Goal: Task Accomplishment & Management: Complete application form

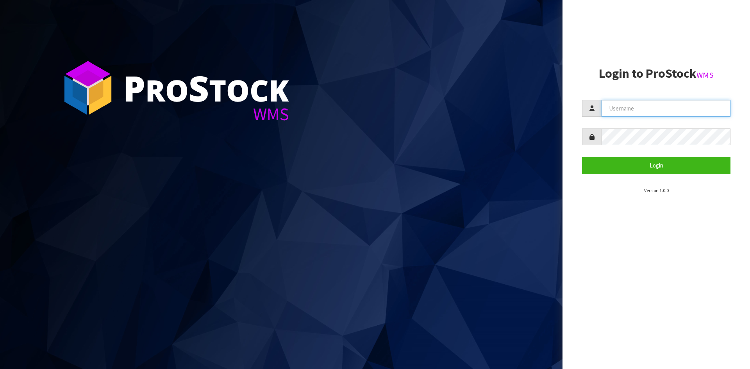
click at [658, 111] on input "text" at bounding box center [666, 108] width 129 height 17
type input "adrient@cwl.co.nz"
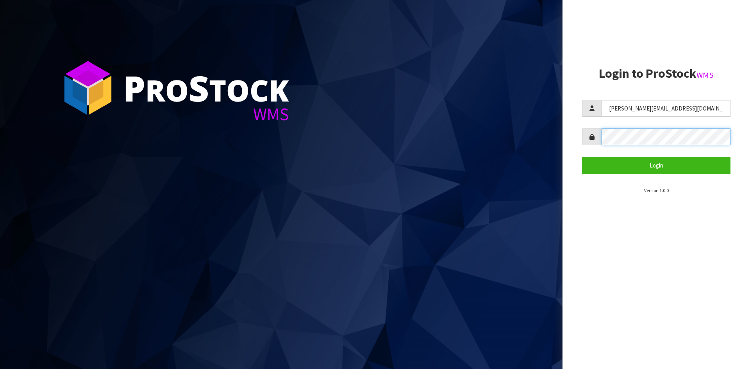
click at [582, 157] on button "Login" at bounding box center [656, 165] width 148 height 17
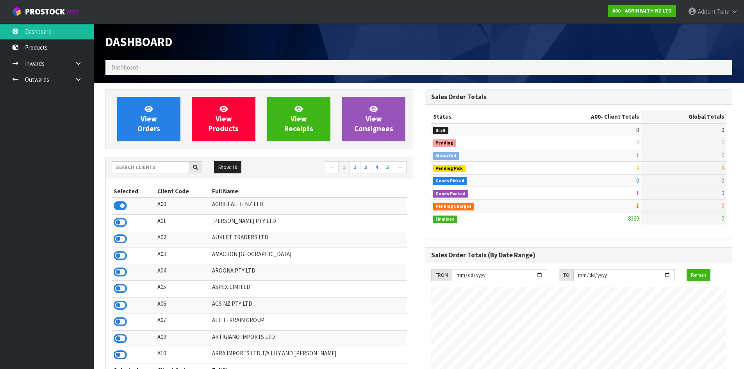
scroll to position [592, 319]
click at [164, 169] on input "text" at bounding box center [150, 167] width 77 height 12
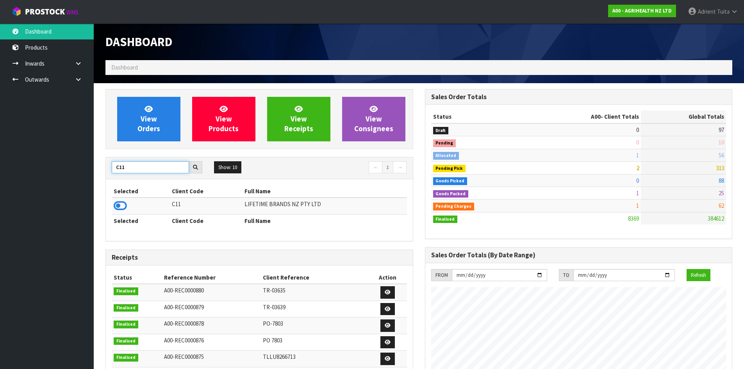
type input "C11"
click at [121, 205] on icon at bounding box center [120, 206] width 13 height 12
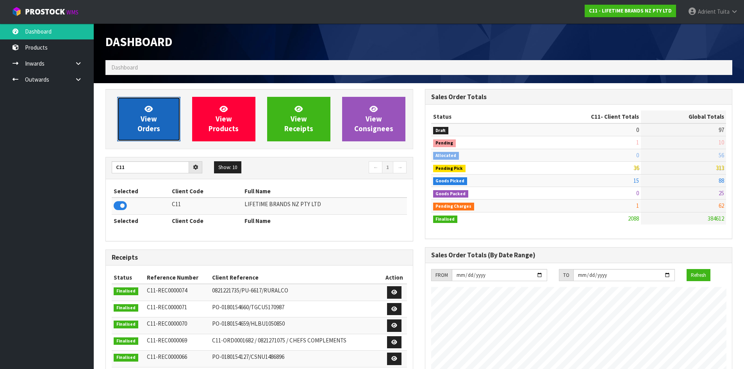
click at [146, 121] on span "View Orders" at bounding box center [148, 118] width 23 height 29
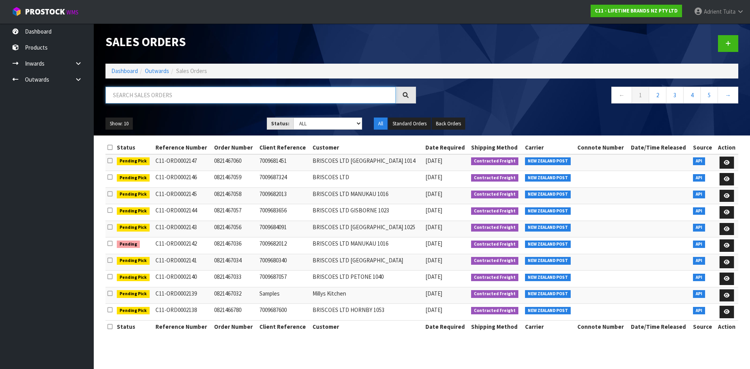
click at [159, 101] on input "text" at bounding box center [250, 95] width 290 height 17
type input "5516"
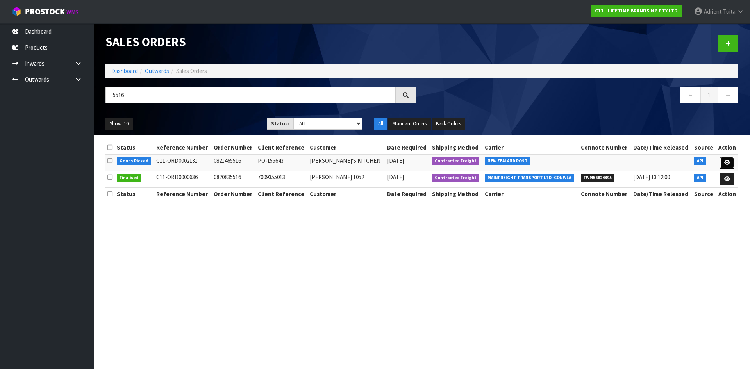
click at [727, 164] on icon at bounding box center [727, 162] width 6 height 5
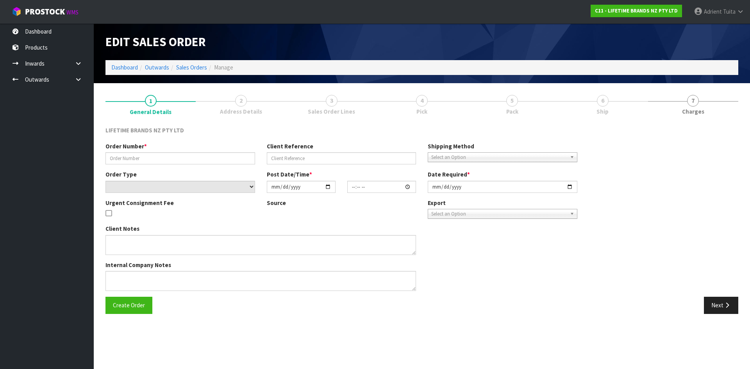
type input "0821465516"
type input "PO-155643"
select select "number:0"
type input "2025-10-07"
type input "06:44:43.000"
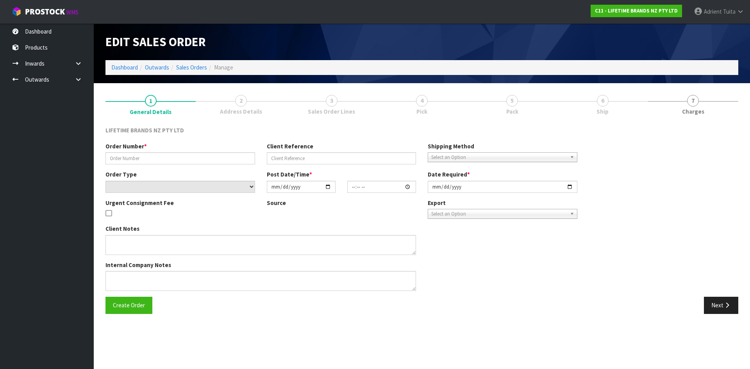
type input "2025-10-07"
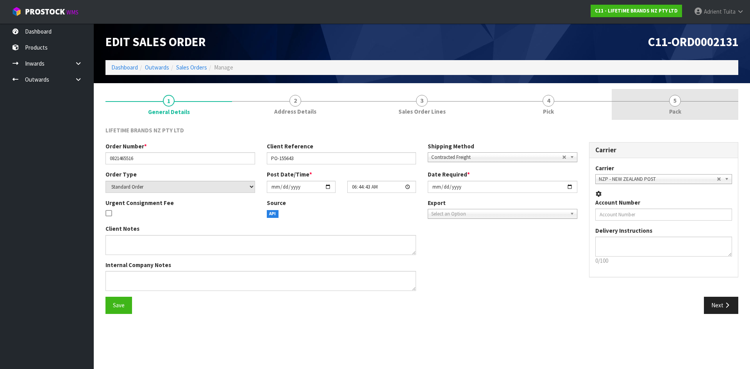
click at [693, 102] on link "5 Pack" at bounding box center [675, 104] width 127 height 31
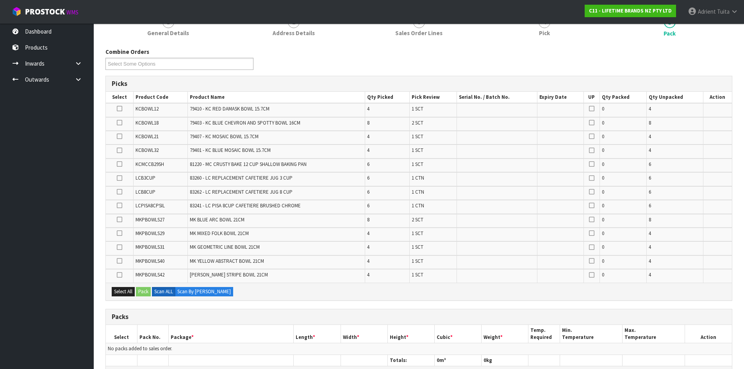
scroll to position [238, 0]
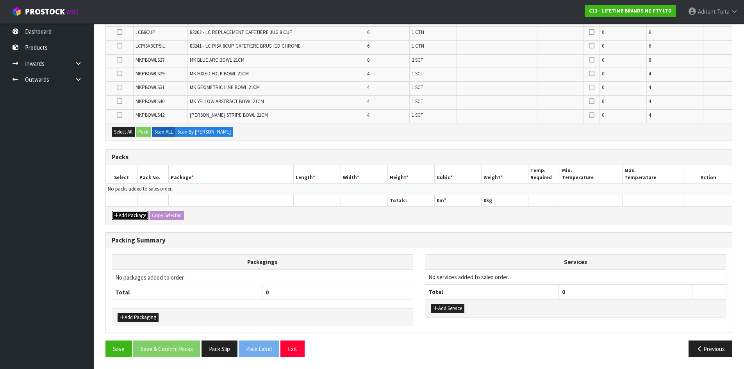
drag, startPoint x: 126, startPoint y: 216, endPoint x: 125, endPoint y: 209, distance: 6.7
click at [126, 214] on button "Add Package" at bounding box center [130, 215] width 37 height 9
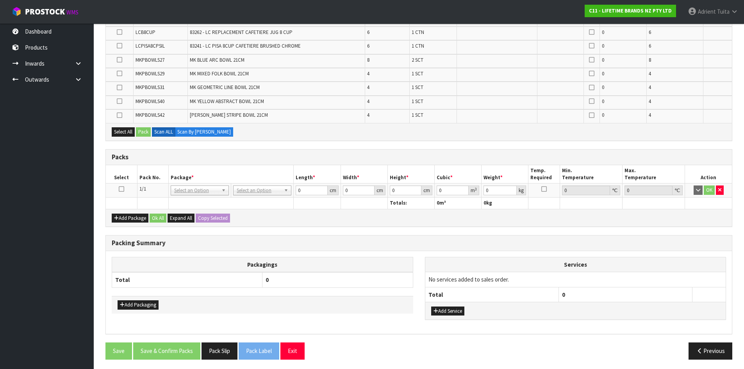
click at [120, 189] on icon at bounding box center [121, 189] width 5 height 0
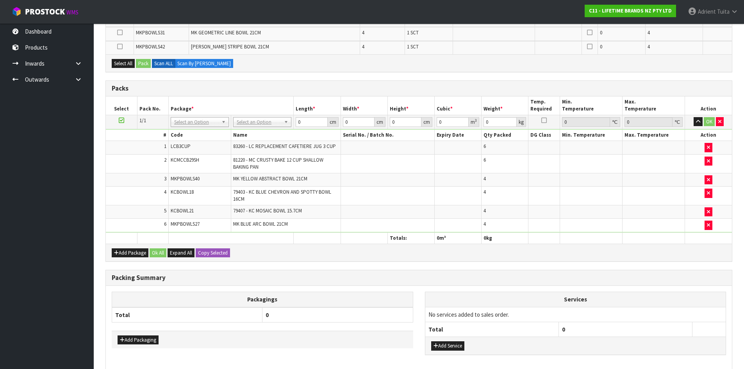
scroll to position [289, 0]
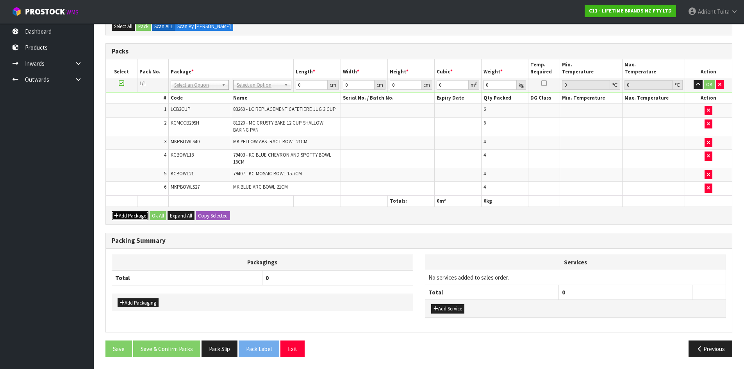
click at [121, 213] on button "Add Package" at bounding box center [130, 215] width 37 height 9
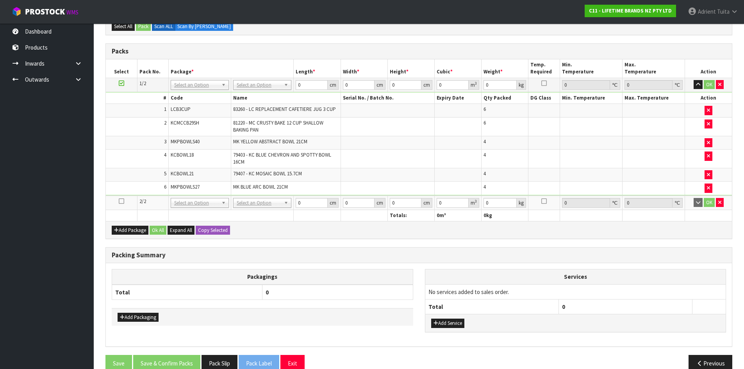
click at [118, 203] on td at bounding box center [121, 203] width 31 height 14
click at [121, 202] on icon at bounding box center [121, 201] width 5 height 0
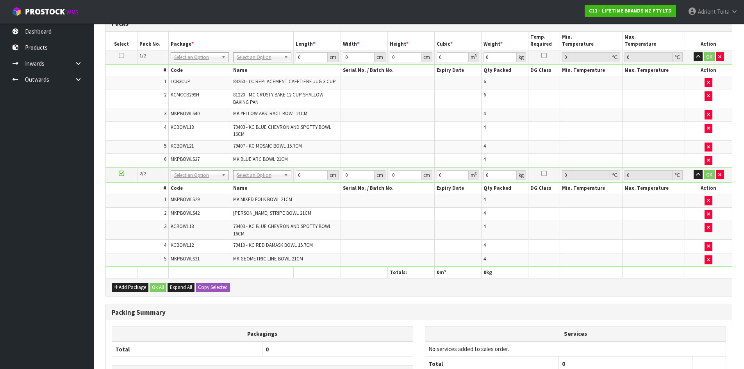
scroll to position [0, 0]
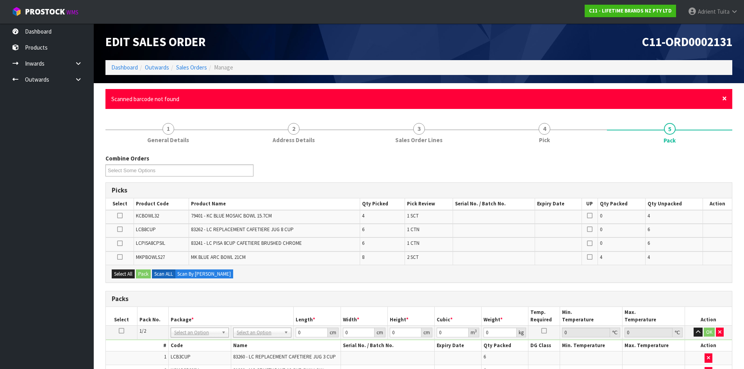
click at [725, 98] on span "×" at bounding box center [724, 98] width 5 height 11
click at [727, 98] on div "× Close Scanned barcode not found" at bounding box center [418, 99] width 627 height 20
click at [724, 98] on span "×" at bounding box center [724, 98] width 5 height 11
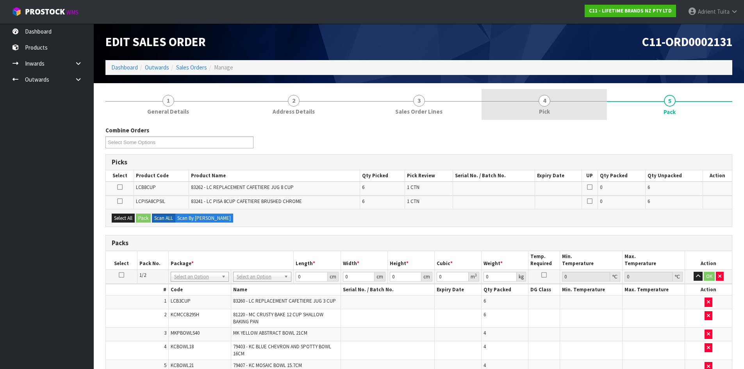
click at [510, 114] on link "4 Pick" at bounding box center [544, 104] width 125 height 31
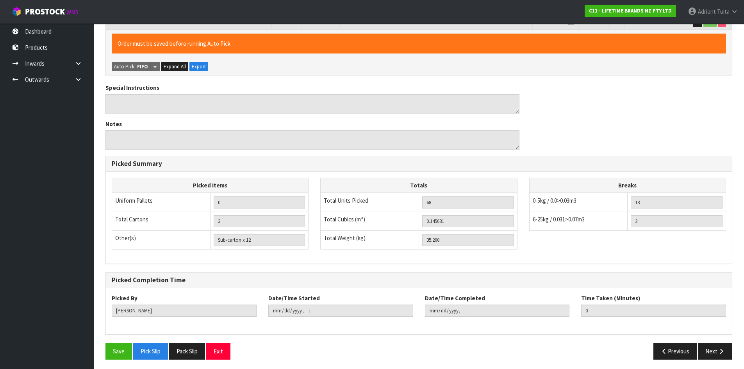
scroll to position [373, 0]
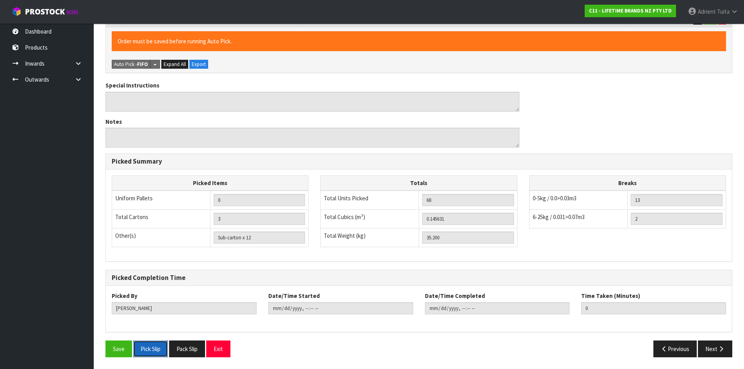
click at [146, 354] on button "Pick Slip" at bounding box center [150, 349] width 35 height 17
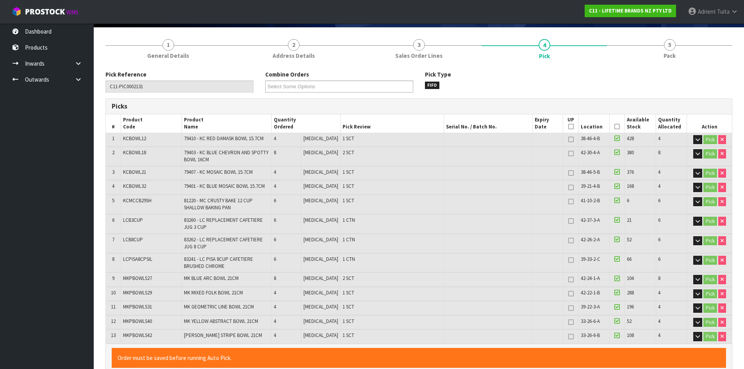
scroll to position [0, 0]
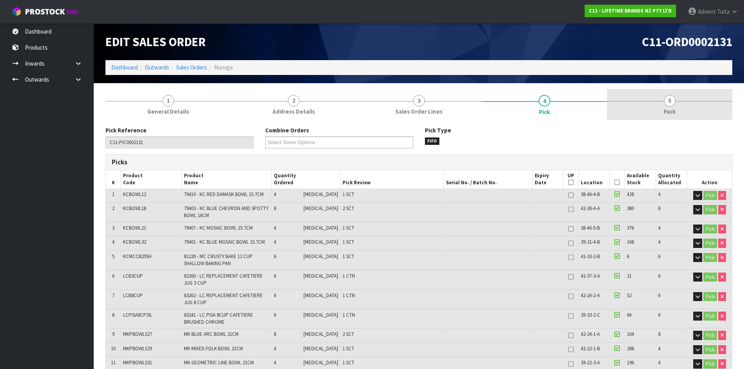
click at [682, 106] on link "5 Pack" at bounding box center [669, 104] width 125 height 31
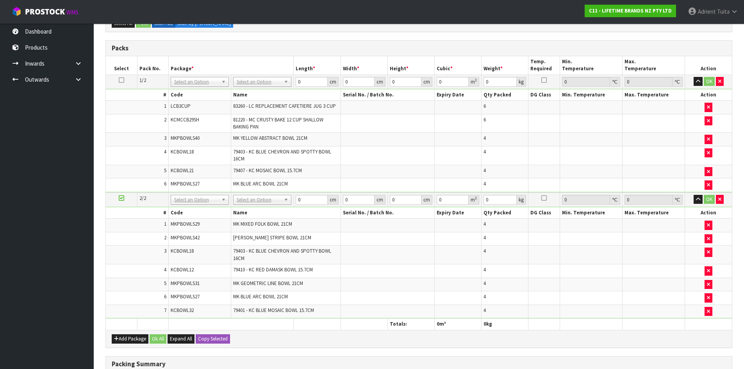
scroll to position [195, 0]
click at [122, 198] on icon at bounding box center [121, 198] width 5 height 0
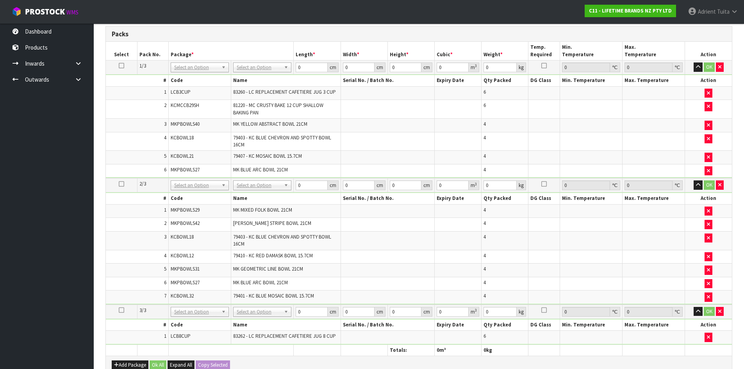
scroll to position [181, 0]
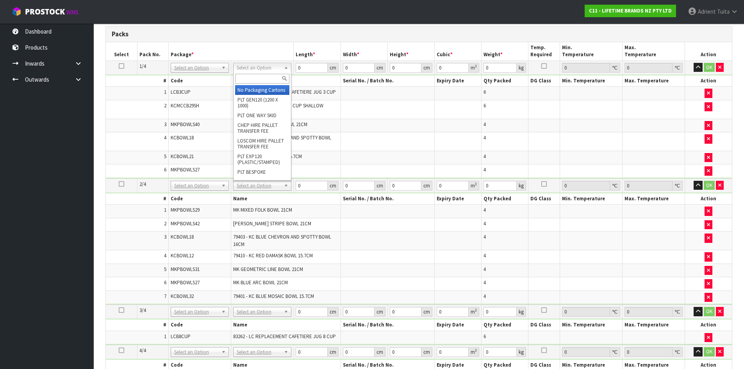
click at [259, 79] on input "text" at bounding box center [262, 79] width 54 height 10
type input "OC"
type input "12.25"
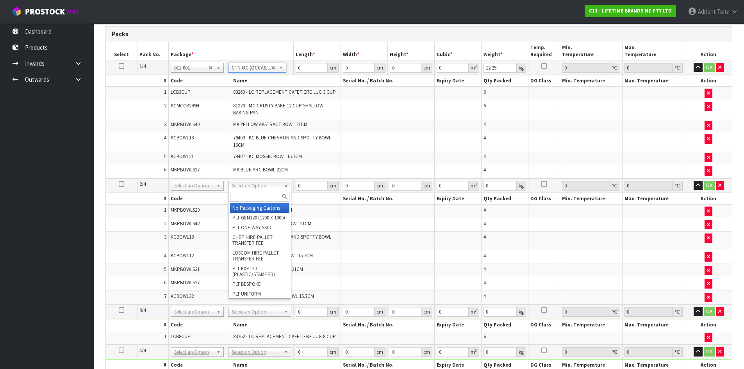
click at [241, 195] on input "text" at bounding box center [259, 197] width 59 height 10
type input "OC"
type input "2"
type input "13.37"
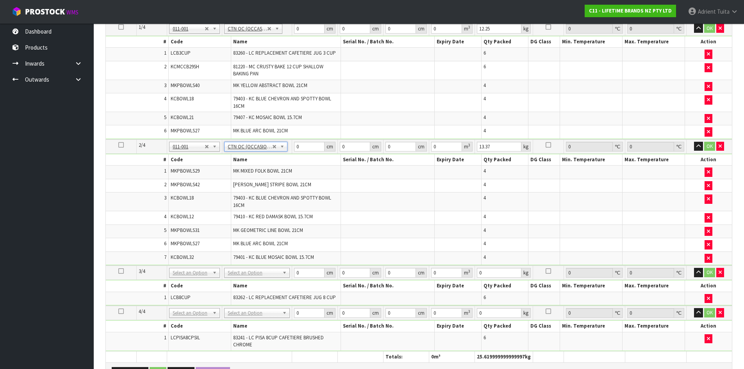
scroll to position [298, 0]
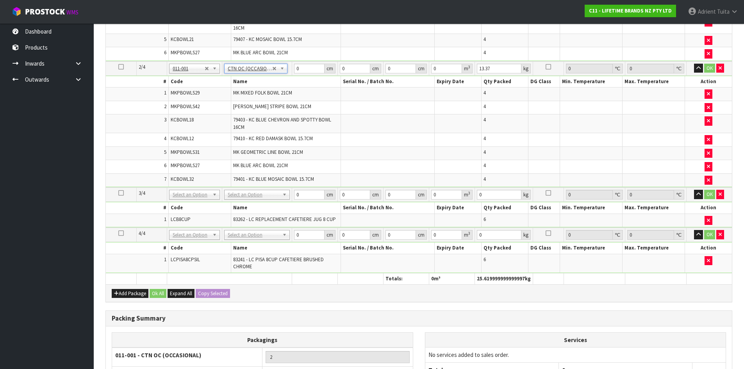
drag, startPoint x: 241, startPoint y: 197, endPoint x: 241, endPoint y: 211, distance: 14.1
drag, startPoint x: 246, startPoint y: 230, endPoint x: 246, endPoint y: 236, distance: 5.1
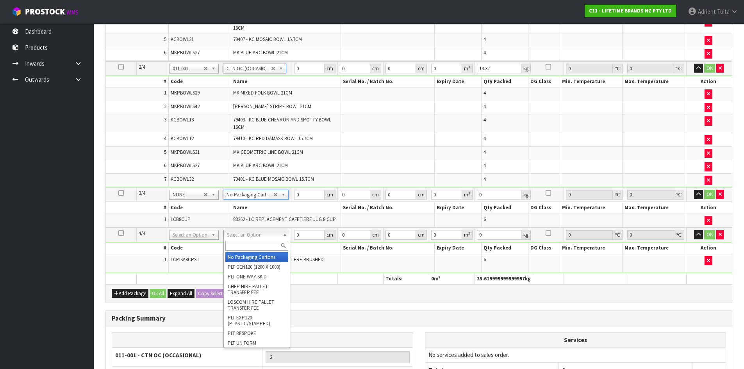
type input "2"
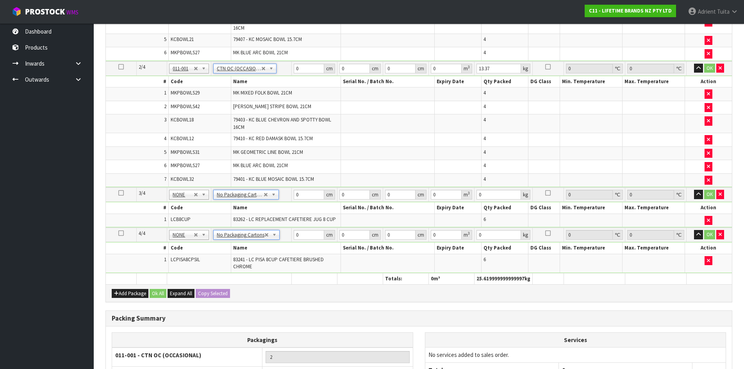
scroll to position [181, 0]
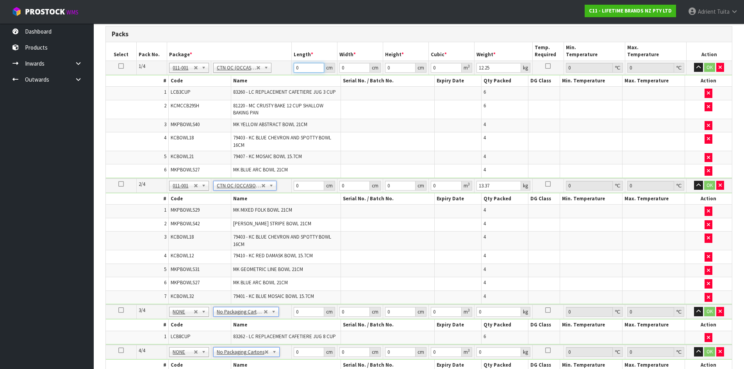
click at [304, 68] on input "0" at bounding box center [309, 68] width 30 height 10
type input "58"
type input "42"
type input "3"
type input "0.007308"
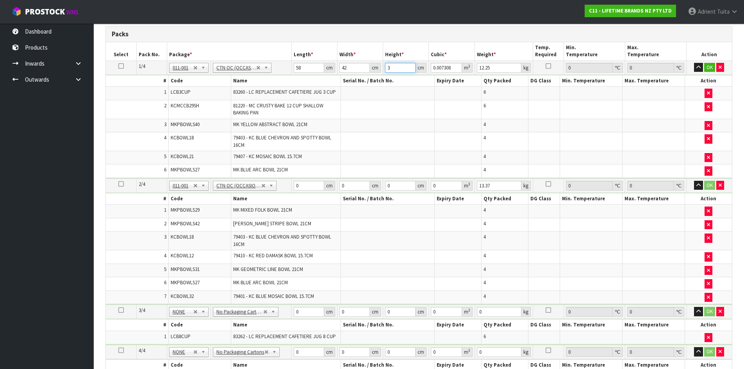
type input "32"
type input "0.077952"
type input "32"
type input "15"
drag, startPoint x: 307, startPoint y: 188, endPoint x: 307, endPoint y: 179, distance: 9.4
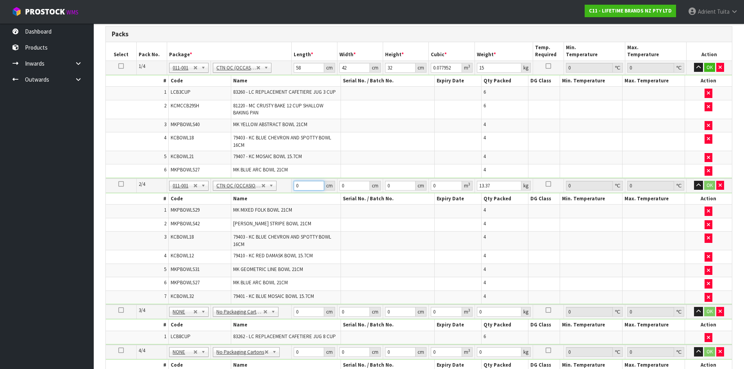
click at [307, 188] on input "0" at bounding box center [309, 186] width 30 height 10
type input "59"
type input "40"
type input "2"
type input "0.00472"
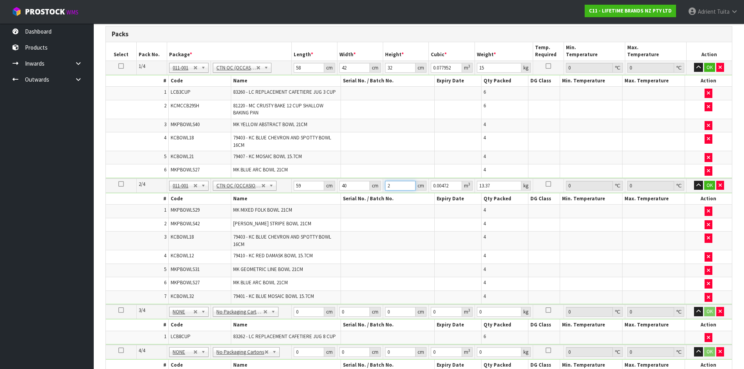
type input "25"
type input "0.059"
type input "25"
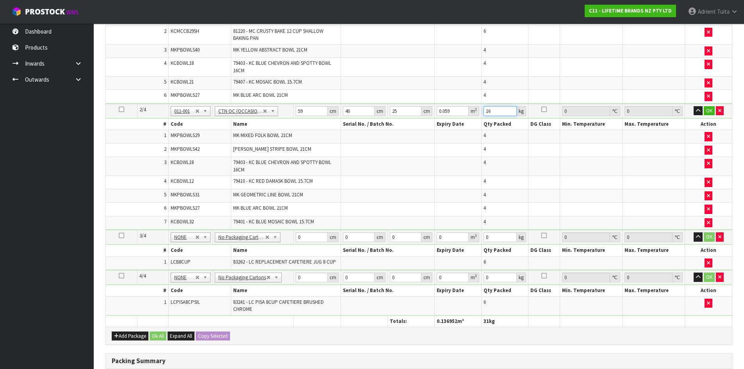
scroll to position [259, 0]
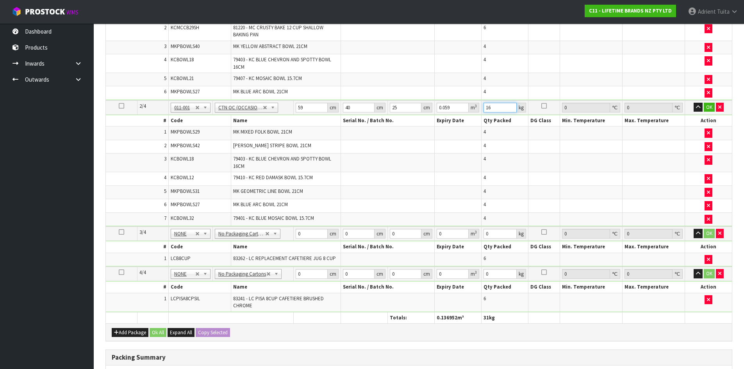
type input "16"
click at [316, 232] on input "0" at bounding box center [312, 234] width 32 height 10
type input "35"
type input "34"
type input "2"
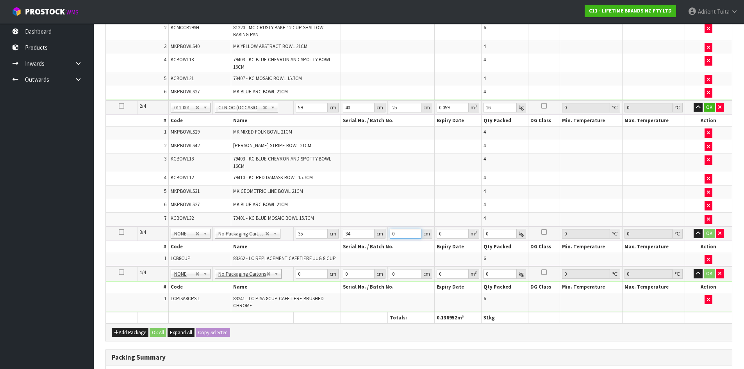
type input "0.00238"
type input "25"
type input "0.02975"
type input "25"
type input "4"
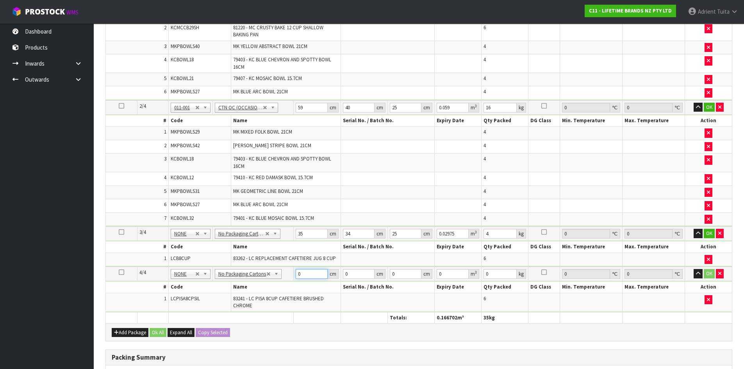
click at [311, 274] on input "0" at bounding box center [312, 274] width 32 height 10
type input "36"
type input "2"
type input "0.002592"
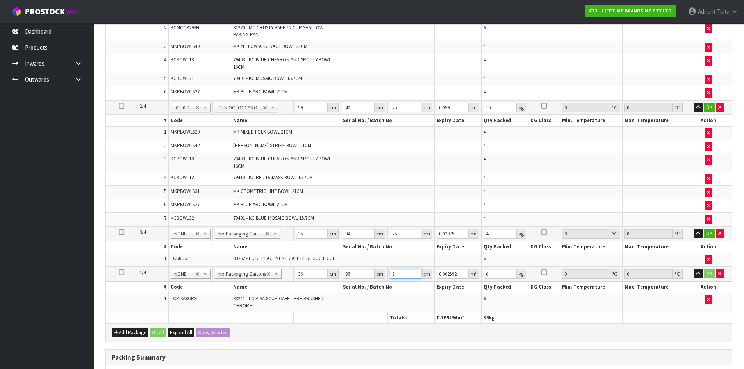
type input "26"
type input "0.033696"
type input "26"
type input "7"
click at [709, 273] on button "OK" at bounding box center [709, 273] width 11 height 9
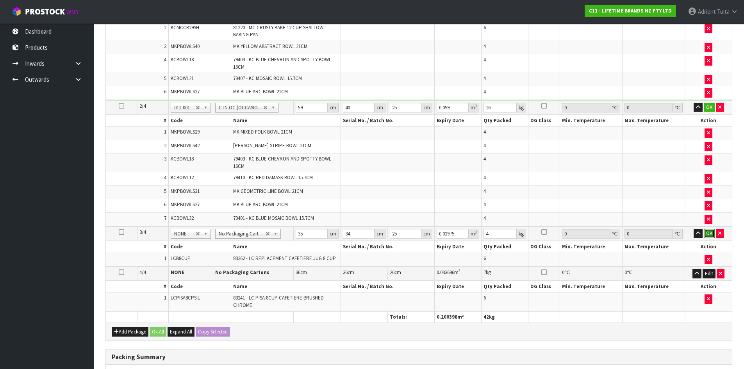
click at [710, 231] on button "OK" at bounding box center [709, 233] width 11 height 9
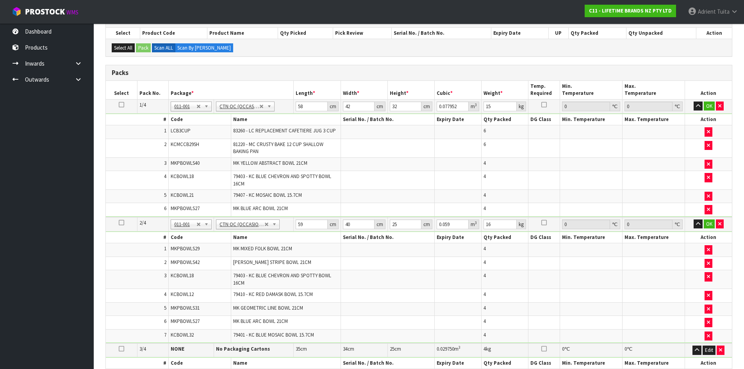
scroll to position [142, 0]
click at [709, 222] on button "OK" at bounding box center [709, 224] width 11 height 9
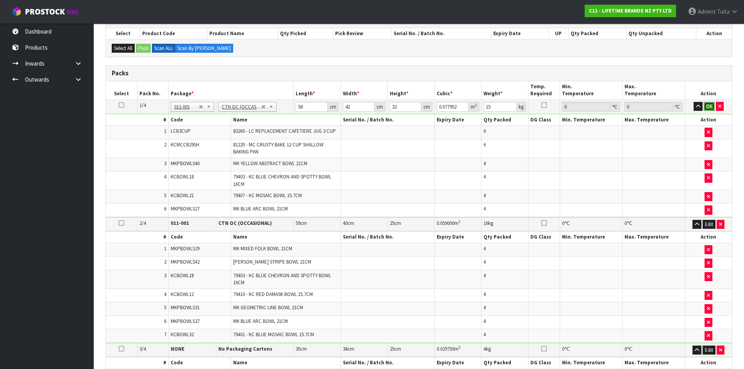
click at [710, 108] on button "OK" at bounding box center [709, 106] width 11 height 9
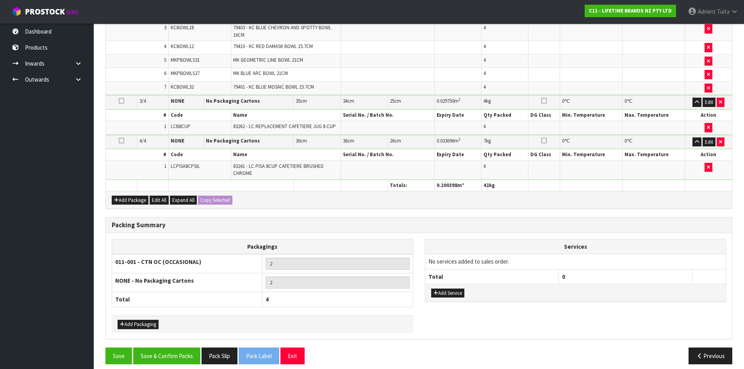
scroll to position [396, 0]
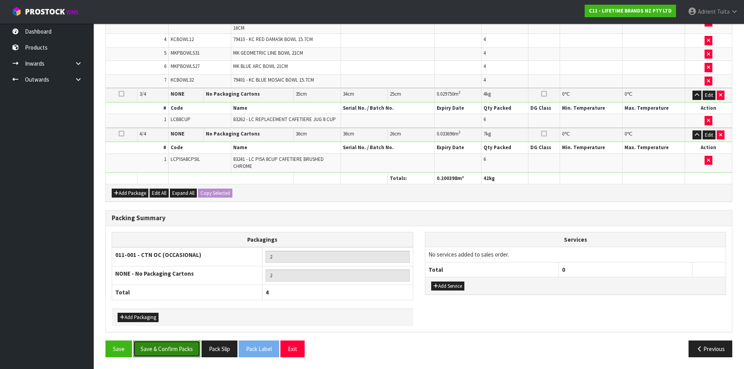
click at [170, 346] on button "Save & Confirm Packs" at bounding box center [166, 349] width 67 height 17
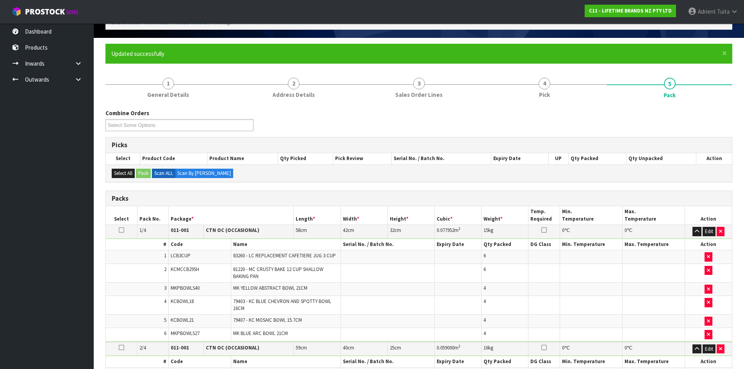
scroll to position [137, 0]
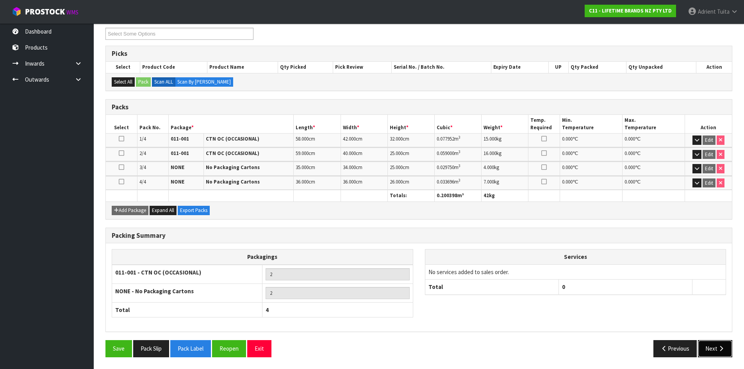
click at [713, 353] on button "Next" at bounding box center [715, 348] width 34 height 17
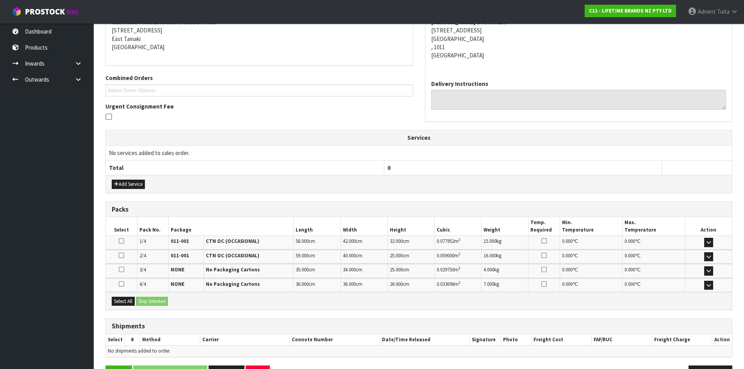
scroll to position [183, 0]
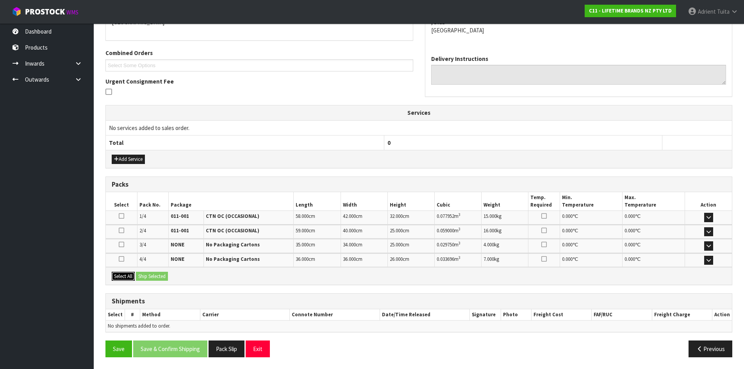
click at [123, 276] on button "Select All" at bounding box center [123, 276] width 23 height 9
click at [137, 275] on button "Ship Selected" at bounding box center [152, 276] width 32 height 9
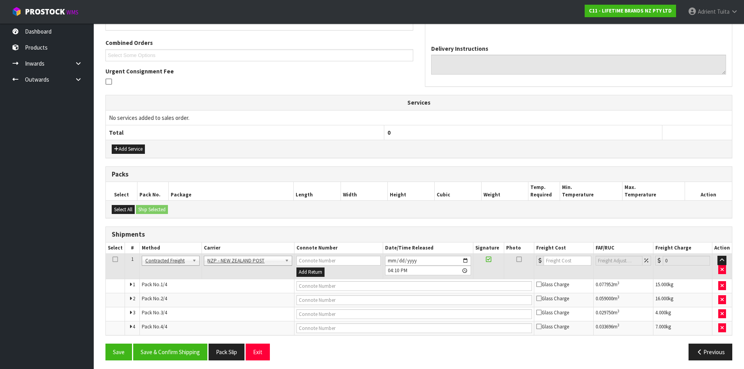
scroll to position [196, 0]
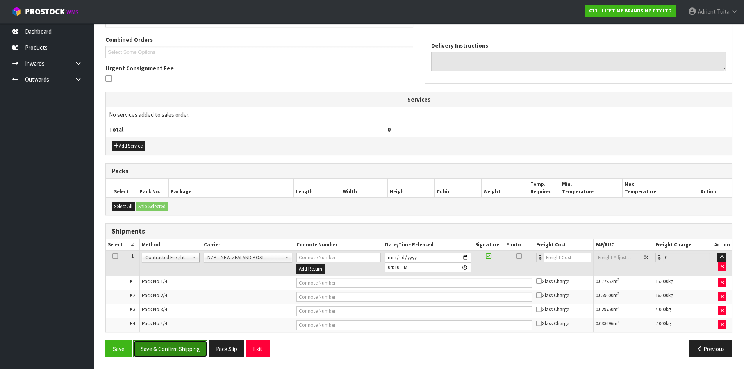
click at [164, 344] on button "Save & Confirm Shipping" at bounding box center [170, 349] width 74 height 17
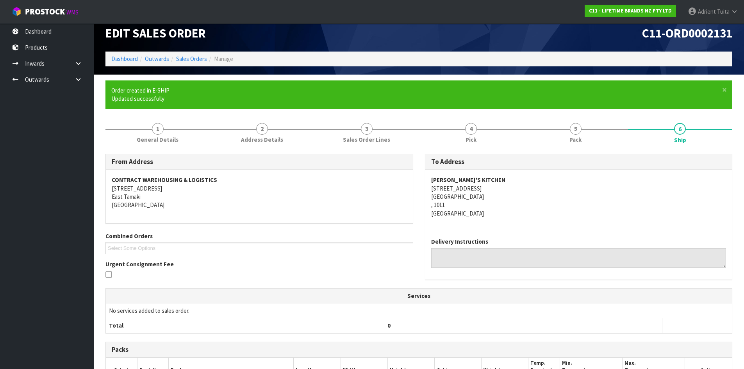
scroll to position [184, 0]
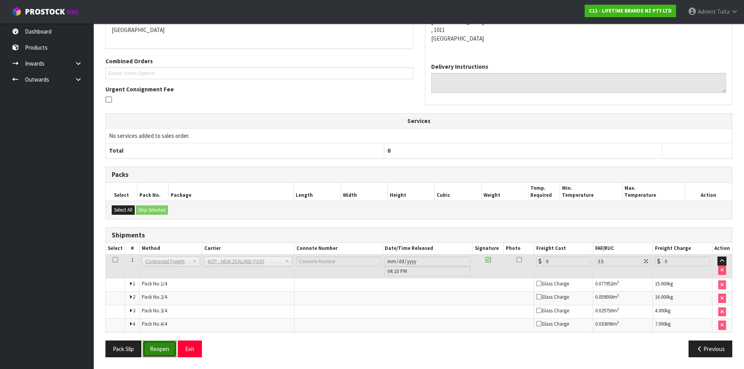
click at [166, 352] on button "Reopen" at bounding box center [160, 349] width 34 height 17
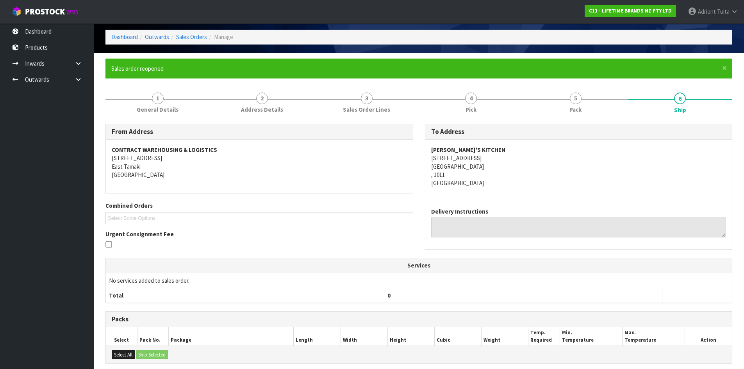
scroll to position [175, 0]
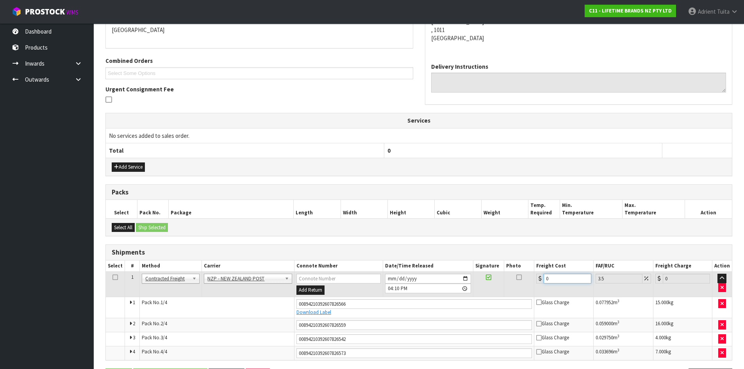
click at [567, 281] on input "0" at bounding box center [567, 279] width 47 height 10
type input "1"
type input "1.03"
type input "17"
type input "17.59"
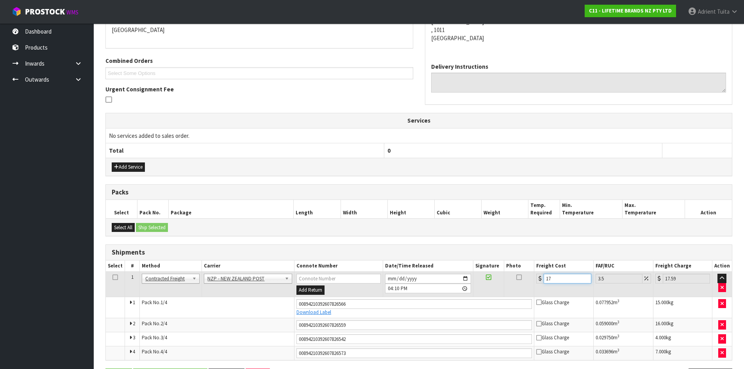
type input "17.3"
type input "17.91"
type input "17.32"
type input "17.93"
type input "17.32"
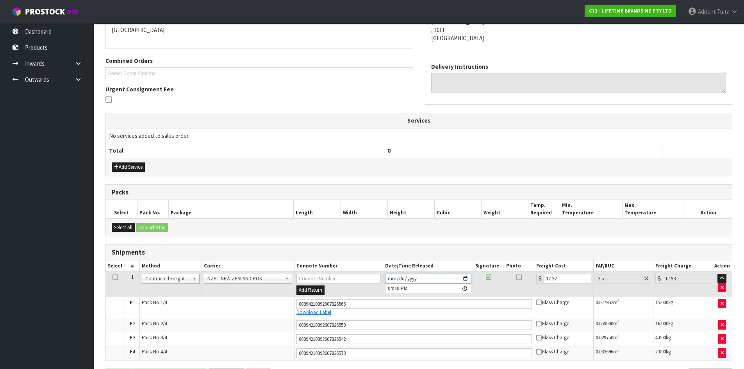
click at [466, 276] on input "2025-10-07" at bounding box center [428, 279] width 86 height 10
type input "2025-10-08"
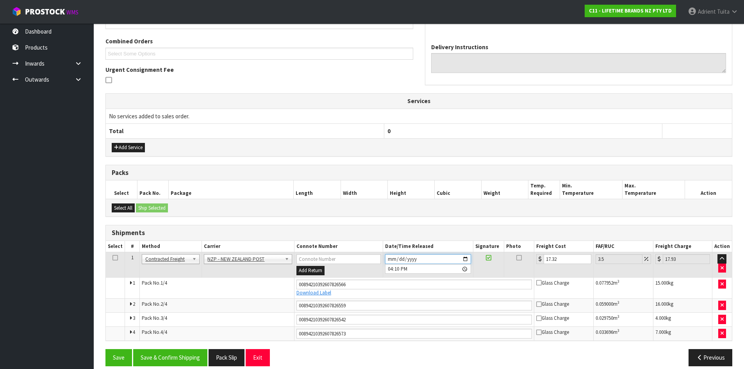
scroll to position [204, 0]
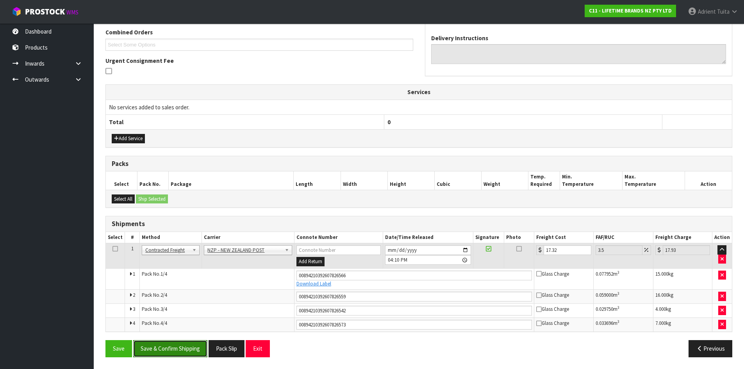
click at [170, 347] on button "Save & Confirm Shipping" at bounding box center [170, 348] width 74 height 17
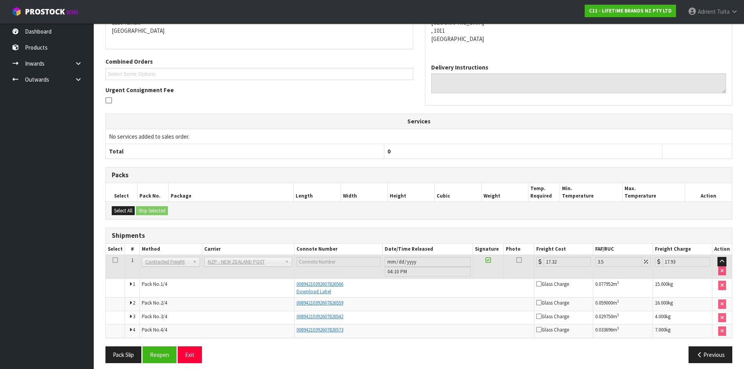
scroll to position [180, 0]
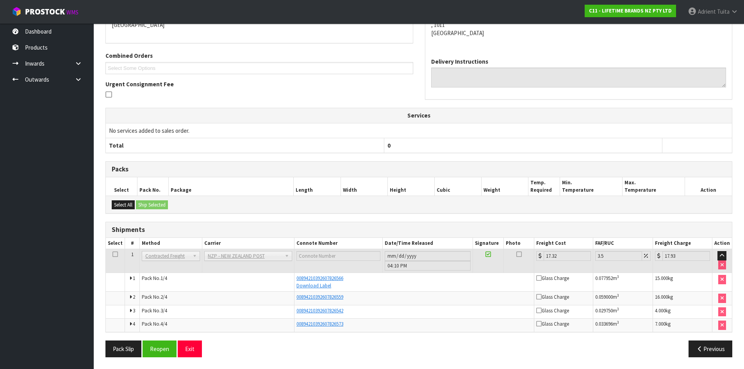
click at [191, 358] on div "Pack Slip Reopen Exit Previous" at bounding box center [419, 352] width 639 height 23
click at [191, 357] on button "Exit" at bounding box center [190, 349] width 24 height 17
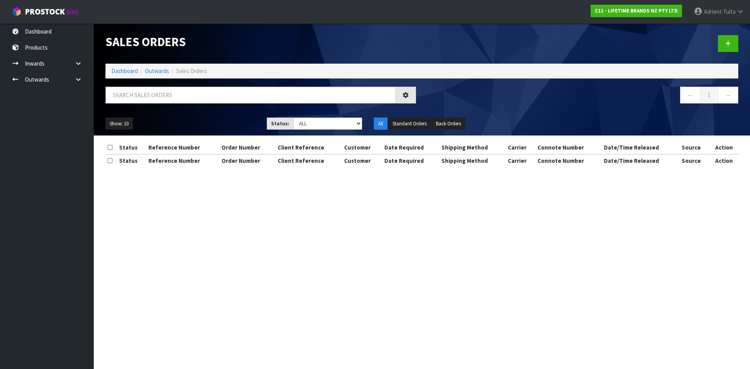
click at [146, 104] on div at bounding box center [261, 98] width 322 height 23
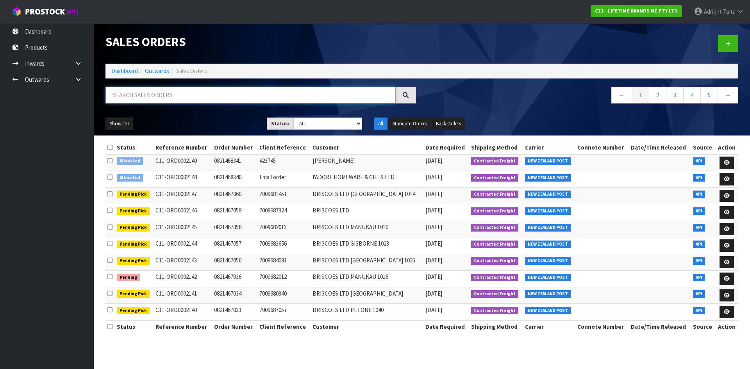
click at [154, 91] on input "text" at bounding box center [250, 95] width 290 height 17
type input "5897"
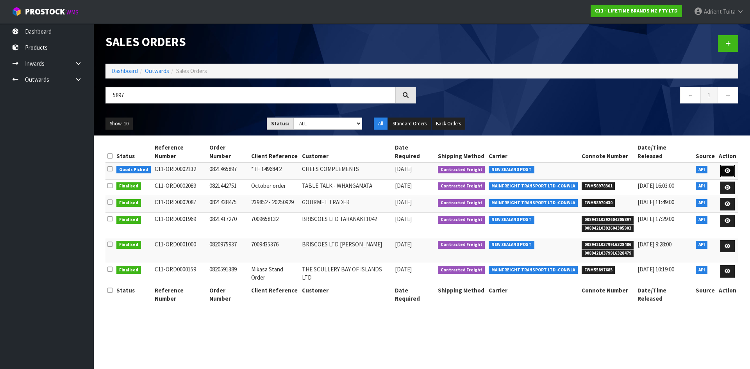
click at [727, 168] on icon at bounding box center [728, 170] width 6 height 5
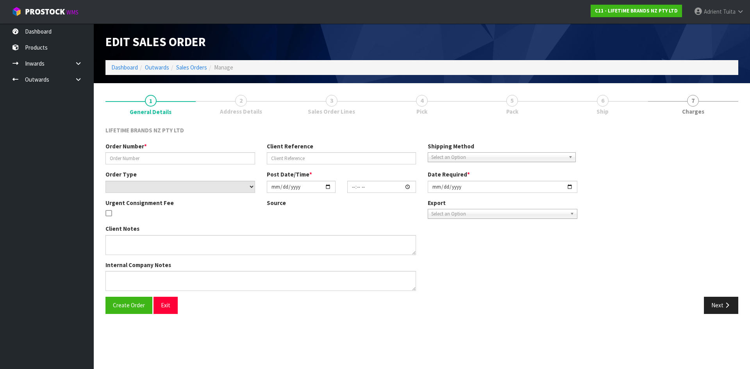
type input "0821465897"
type input "*TF 149684 2"
select select "number:0"
type input "2025-10-07"
type input "07:54:40.000"
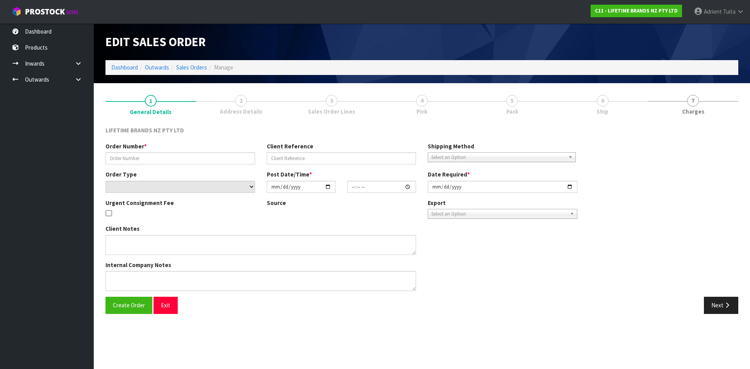
type input "2025-10-07"
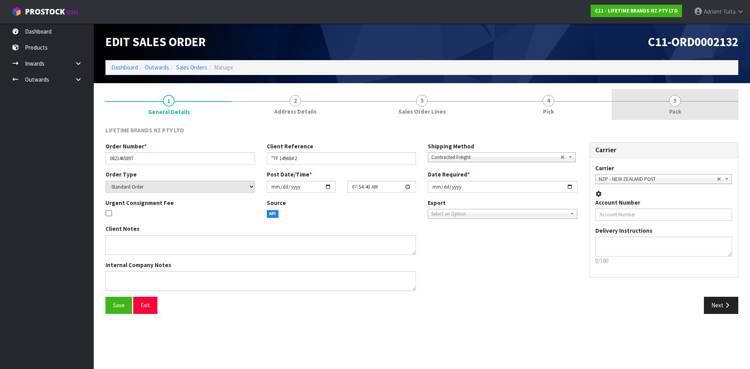
click at [684, 103] on link "5 Pack" at bounding box center [675, 104] width 127 height 31
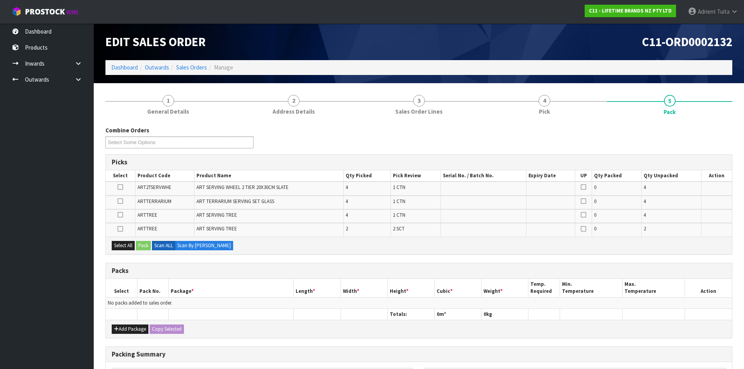
scroll to position [114, 0]
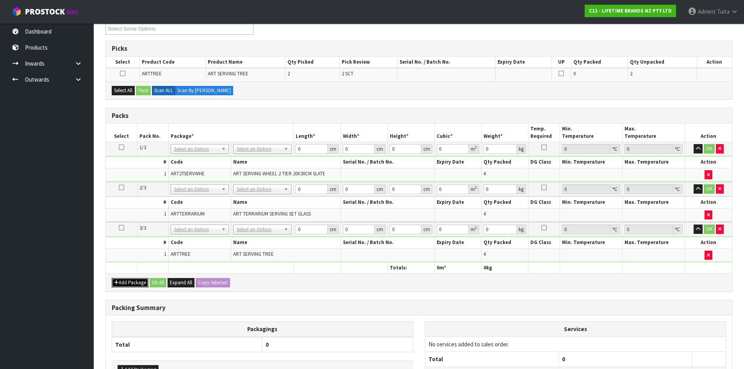
click at [118, 280] on icon "button" at bounding box center [116, 282] width 5 height 5
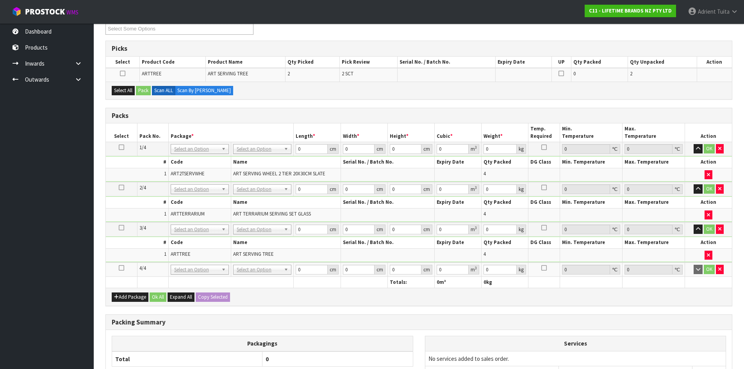
click at [121, 268] on icon at bounding box center [121, 268] width 5 height 0
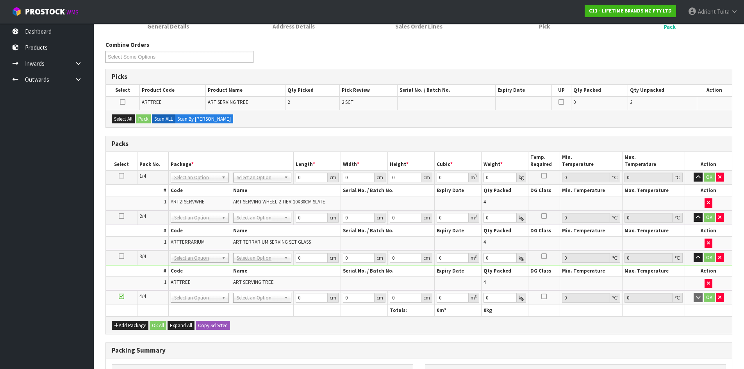
scroll to position [0, 0]
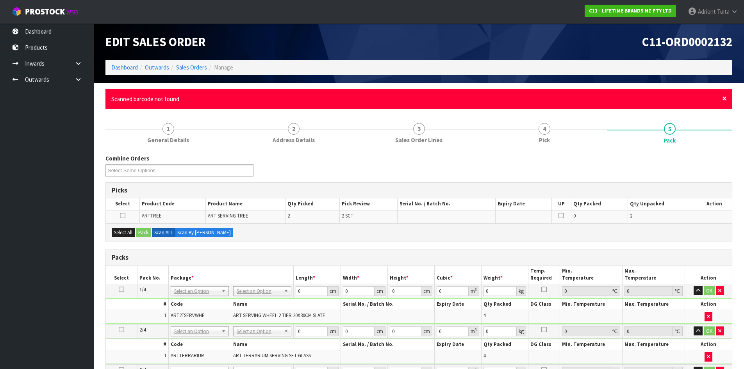
click at [725, 99] on span "×" at bounding box center [724, 98] width 5 height 11
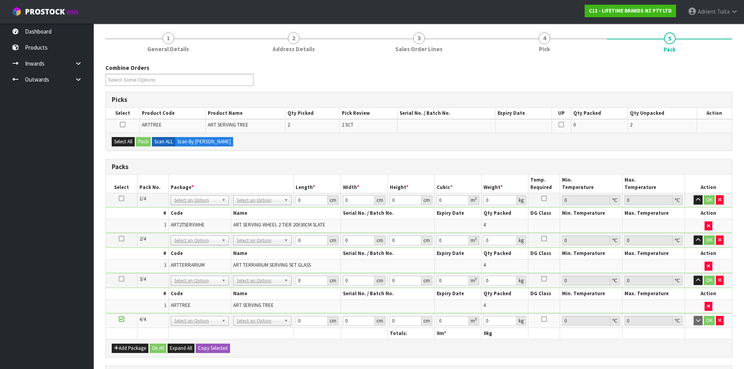
scroll to position [195, 0]
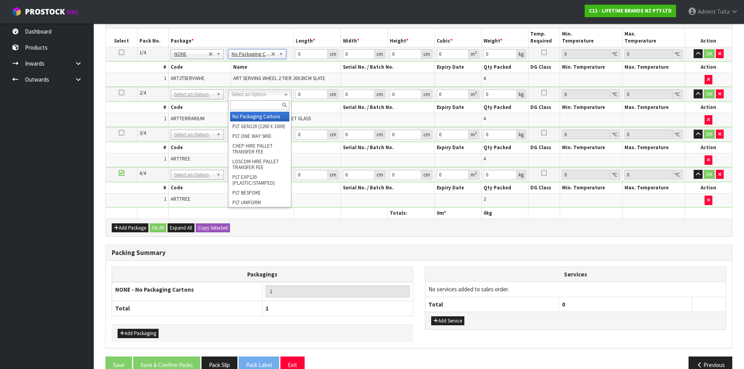
drag, startPoint x: 249, startPoint y: 89, endPoint x: 250, endPoint y: 98, distance: 8.6
click at [250, 110] on div at bounding box center [260, 105] width 62 height 13
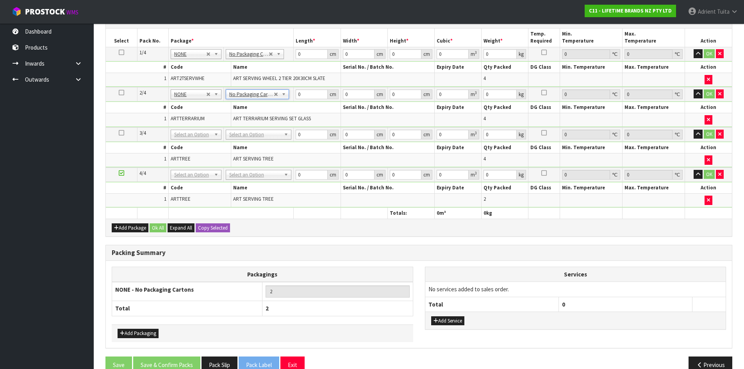
drag, startPoint x: 248, startPoint y: 134, endPoint x: 248, endPoint y: 141, distance: 7.0
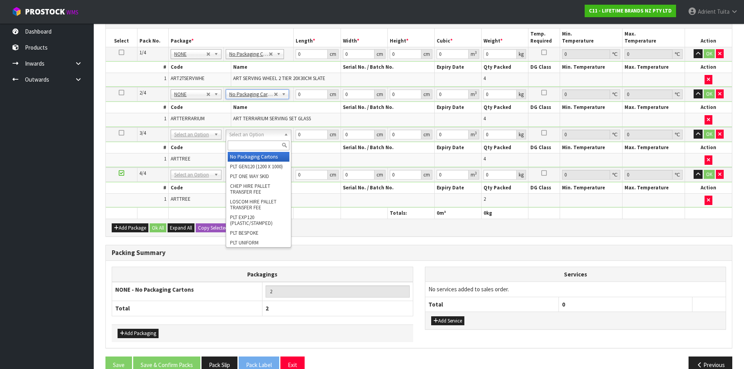
type input "3"
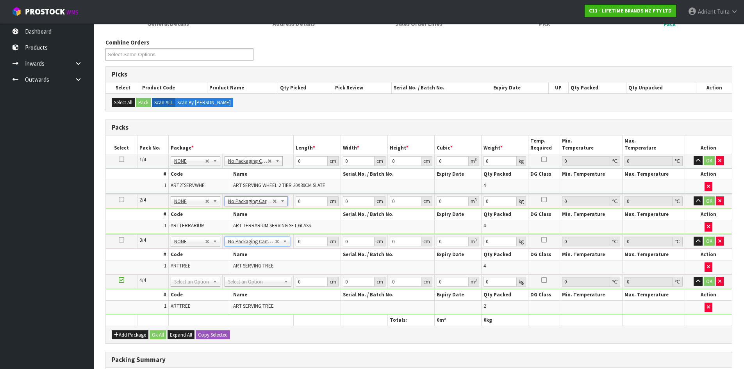
scroll to position [195, 0]
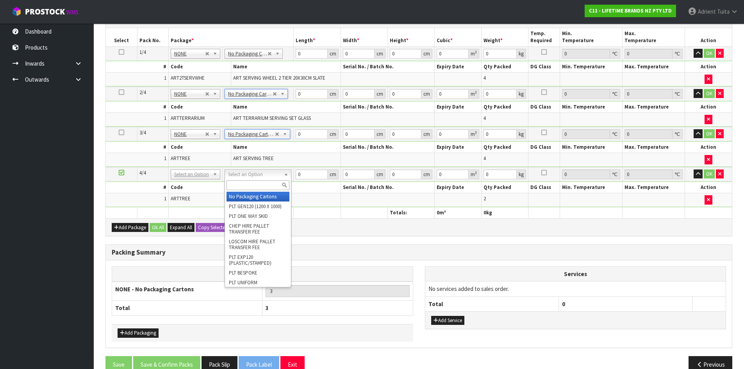
click at [251, 182] on input "text" at bounding box center [258, 185] width 63 height 10
type input "CTN9"
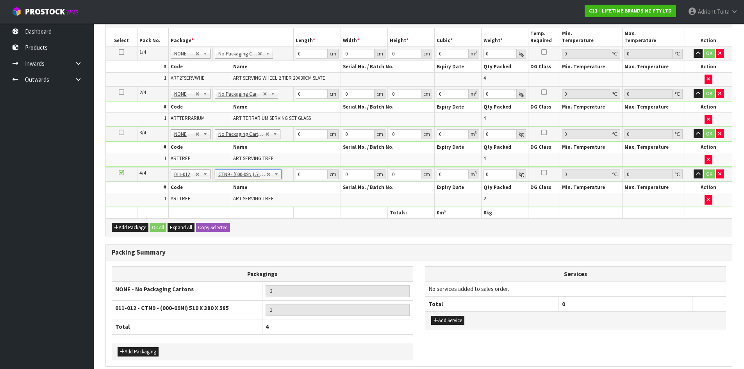
type input "51"
type input "38"
type input "58.5"
type input "0.113373"
type input "7.2"
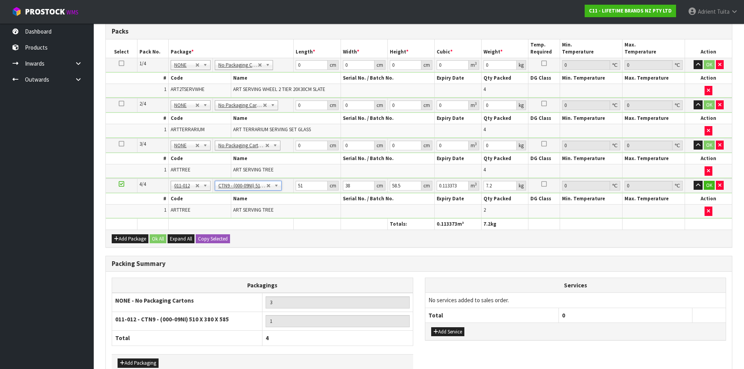
scroll to position [112, 0]
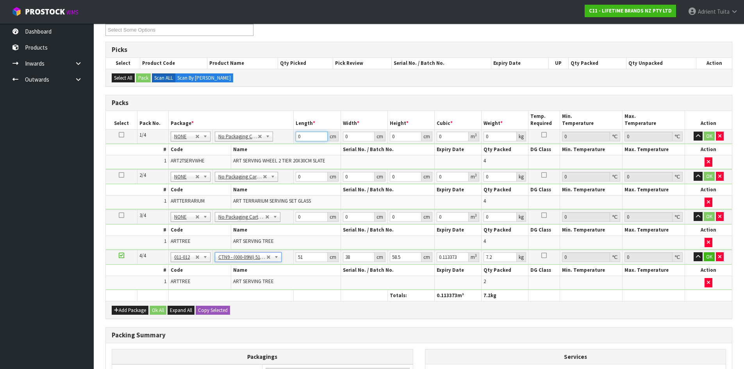
click at [310, 137] on input "0" at bounding box center [312, 137] width 32 height 10
type input "39"
type input "34"
type input "3"
type input "0.003978"
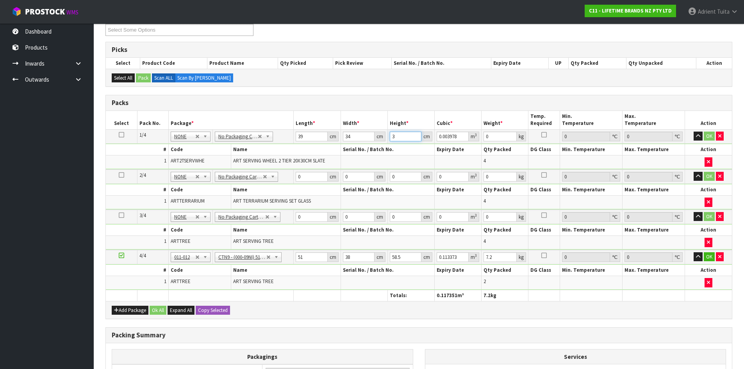
type input "37"
type input "0.049062"
type input "37"
type input "16"
drag, startPoint x: 301, startPoint y: 176, endPoint x: 324, endPoint y: 182, distance: 23.4
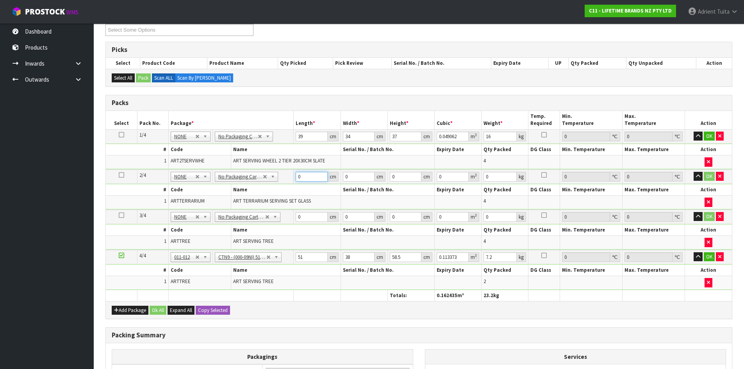
click at [302, 177] on input "0" at bounding box center [312, 177] width 32 height 10
type input "62"
type input "35"
type input "6"
type input "0.01302"
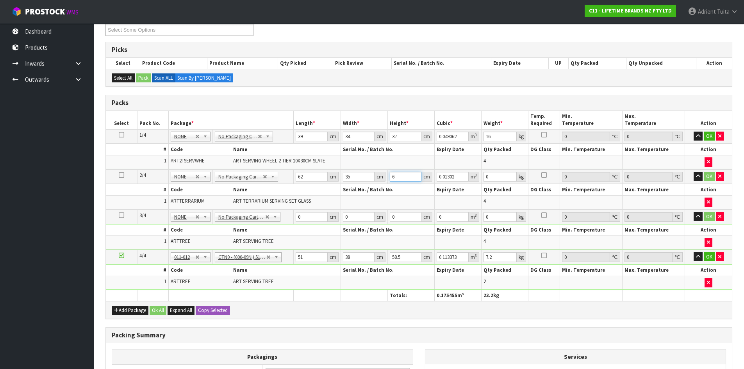
type input "61"
type input "0.13237"
type input "61"
type input "13"
click at [316, 216] on input "0" at bounding box center [312, 217] width 32 height 10
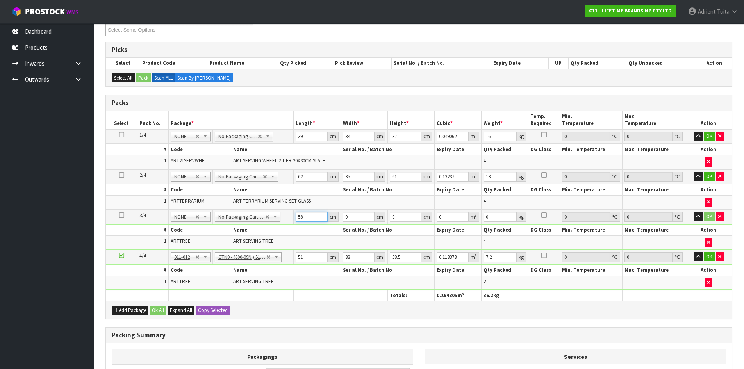
type input "58"
type input "39"
type input "3"
type input "0.006786"
type input "39"
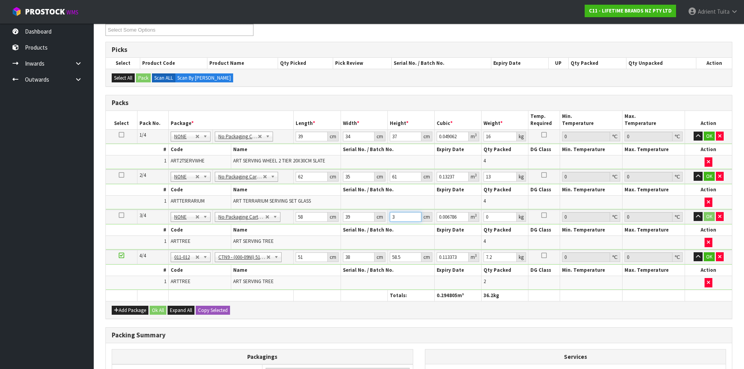
type input "0.088218"
type input "39"
type input "16"
drag, startPoint x: 307, startPoint y: 260, endPoint x: 298, endPoint y: 207, distance: 53.9
click at [308, 259] on input "51" at bounding box center [312, 257] width 32 height 10
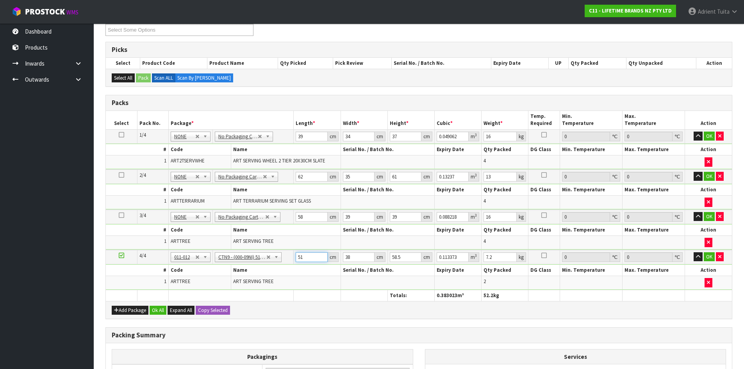
type input "5"
type input "0.011115"
type input "0"
type input "5"
type input "0.011115"
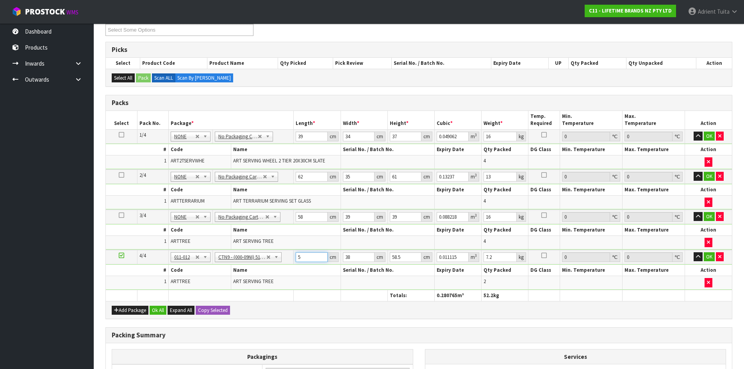
type input "52"
type input "0.115596"
type input "52"
type input "4"
type input "0.012168"
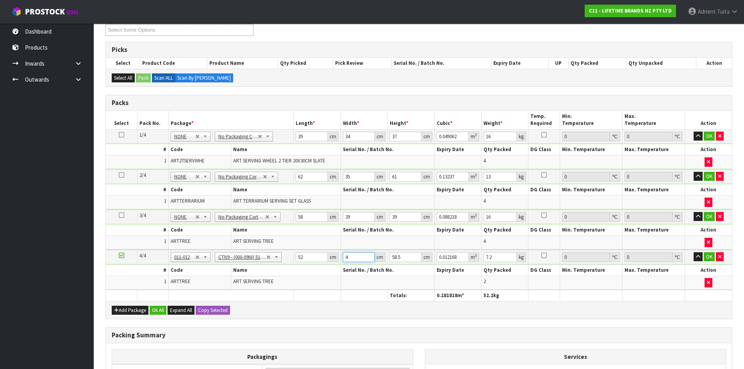
type input "40"
type input "0.12168"
type input "40"
type input "3"
type input "0.00624"
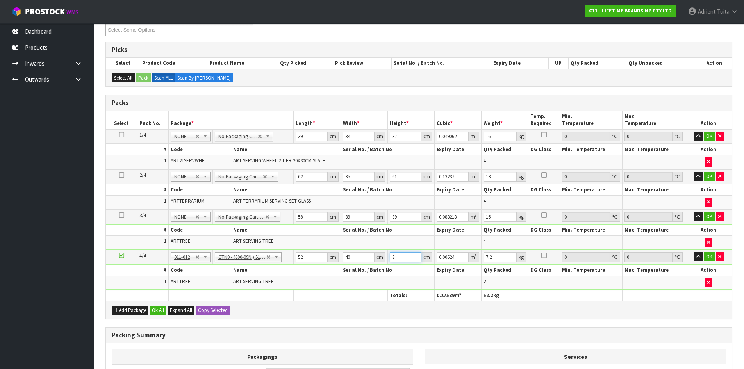
type input "30"
type input "0.0624"
type input "30"
type input "8"
click at [712, 133] on button "OK" at bounding box center [709, 136] width 11 height 9
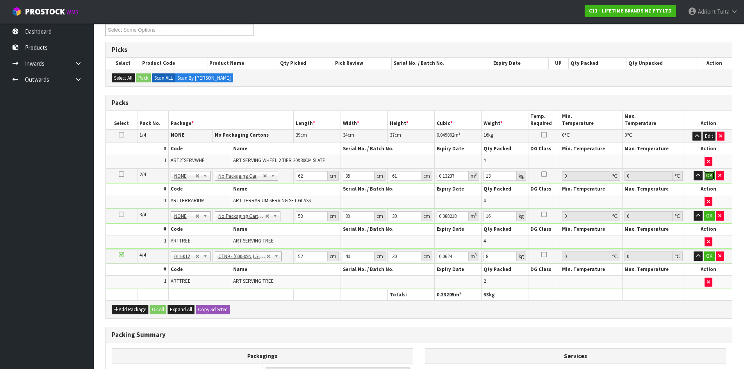
click at [709, 179] on button "OK" at bounding box center [709, 175] width 11 height 9
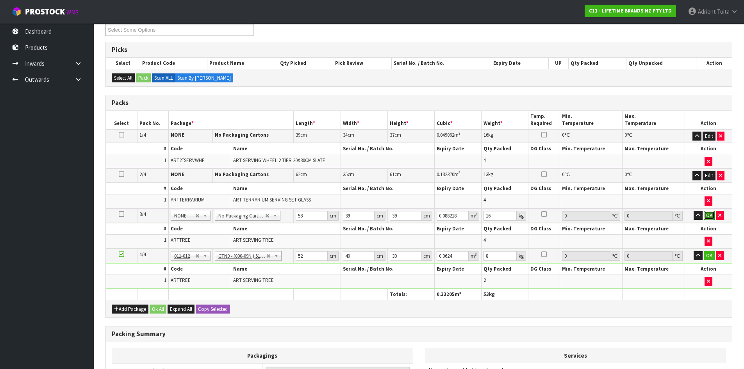
click at [708, 218] on button "OK" at bounding box center [709, 215] width 11 height 9
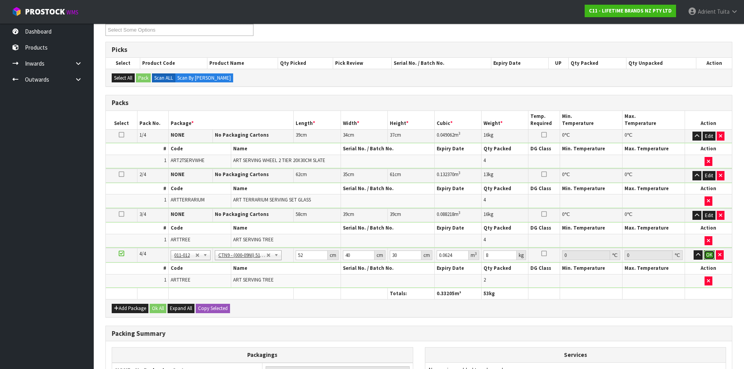
click at [709, 254] on button "OK" at bounding box center [709, 254] width 11 height 9
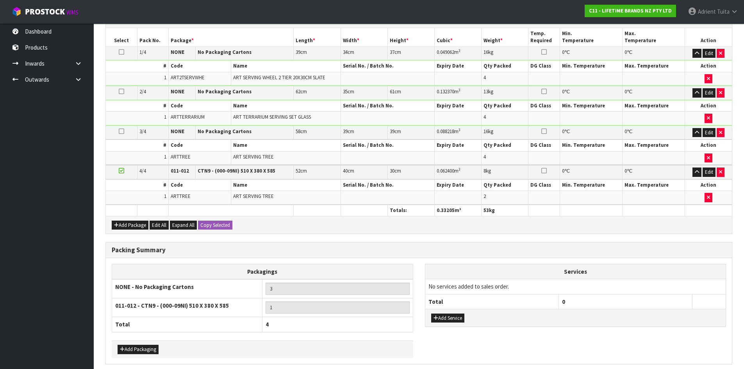
scroll to position [227, 0]
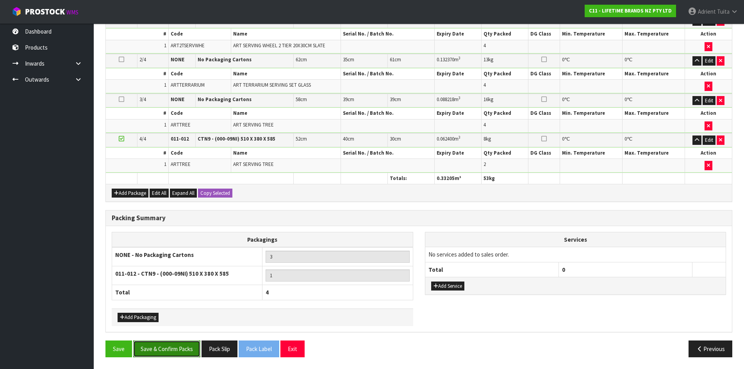
click at [183, 345] on button "Save & Confirm Packs" at bounding box center [166, 349] width 67 height 17
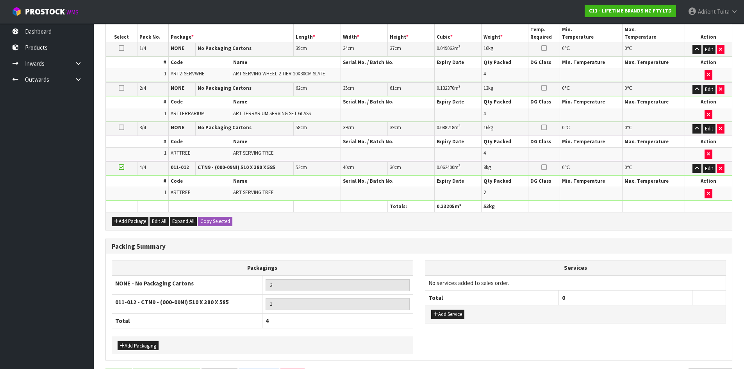
scroll to position [0, 0]
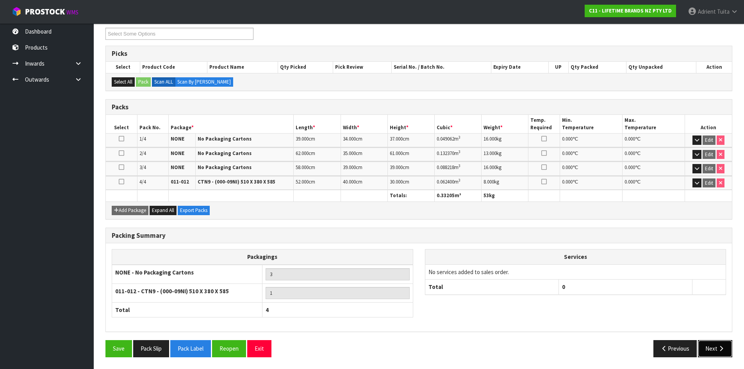
click at [711, 350] on button "Next" at bounding box center [715, 348] width 34 height 17
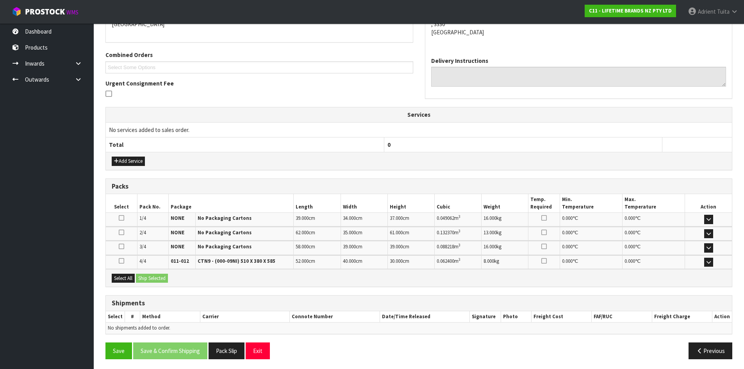
scroll to position [183, 0]
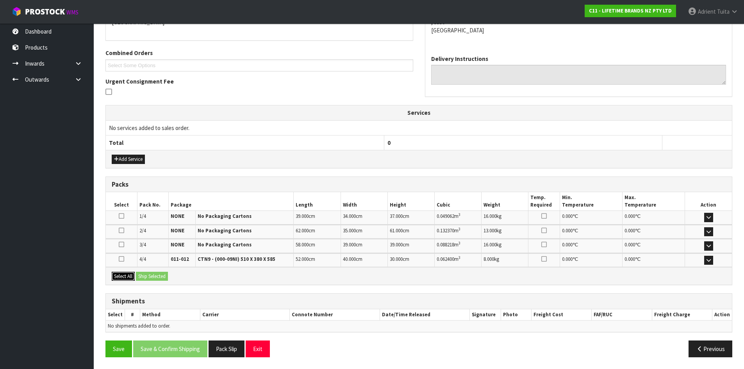
click at [121, 273] on button "Select All" at bounding box center [123, 276] width 23 height 9
click at [142, 275] on button "Ship Selected" at bounding box center [152, 276] width 32 height 9
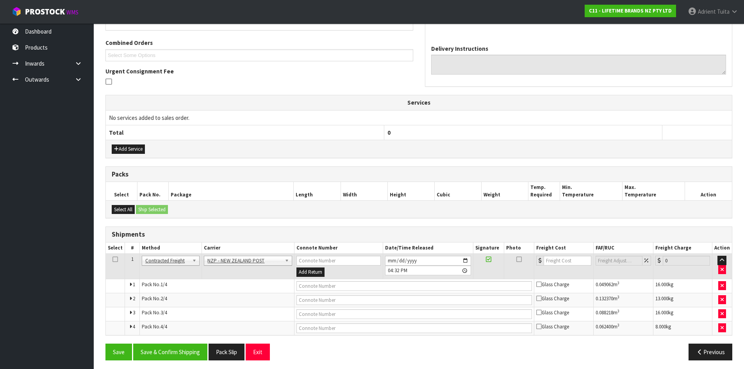
scroll to position [196, 0]
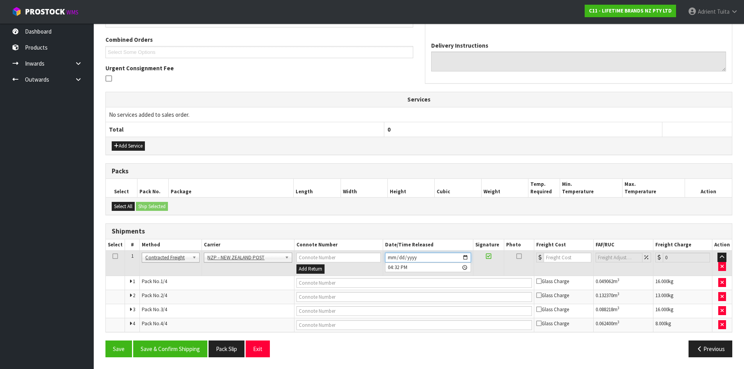
click at [464, 259] on input "2025-10-07" at bounding box center [428, 258] width 86 height 10
type input "2025-10-08"
click at [190, 353] on button "Save & Confirm Shipping" at bounding box center [170, 349] width 74 height 17
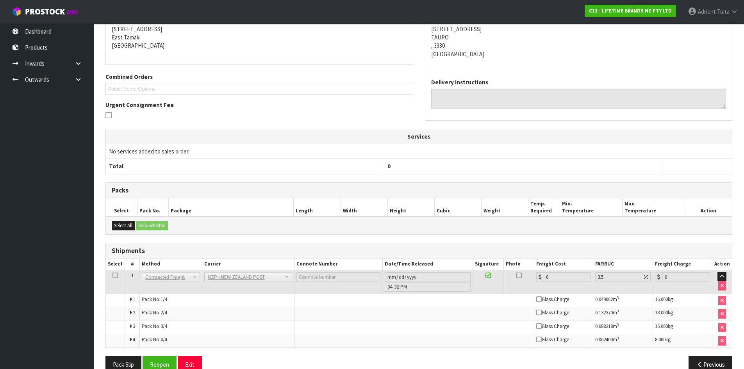
scroll to position [184, 0]
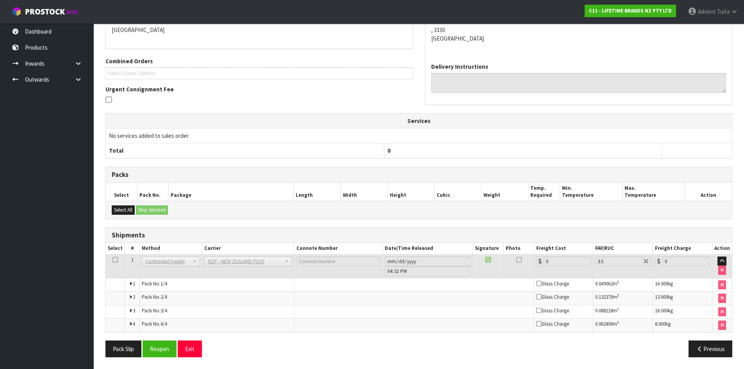
click at [151, 358] on div "Pack Slip Reopen Exit Previous" at bounding box center [419, 352] width 639 height 23
click at [158, 354] on button "Reopen" at bounding box center [160, 349] width 34 height 17
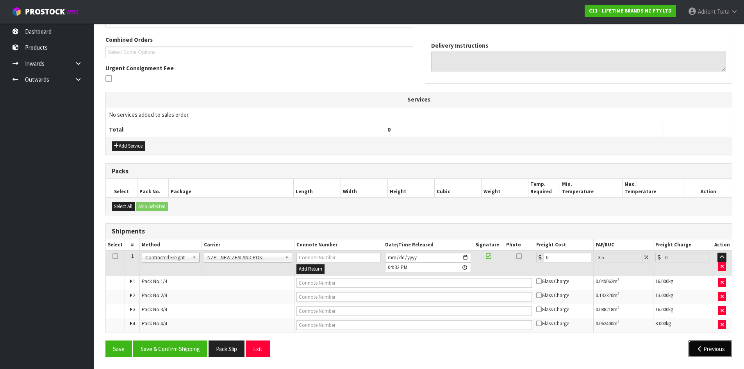
click at [707, 354] on button "Previous" at bounding box center [711, 349] width 44 height 17
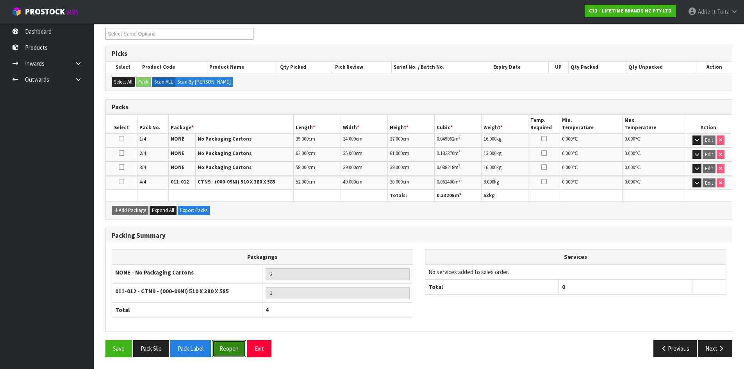
drag, startPoint x: 224, startPoint y: 345, endPoint x: 220, endPoint y: 341, distance: 6.4
click at [225, 346] on button "Reopen" at bounding box center [229, 348] width 34 height 17
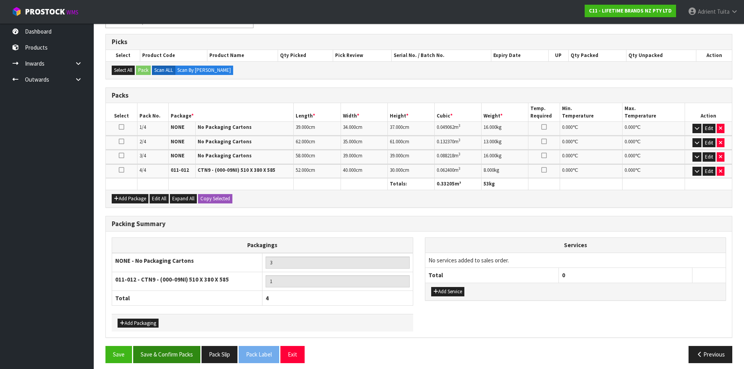
scroll to position [154, 0]
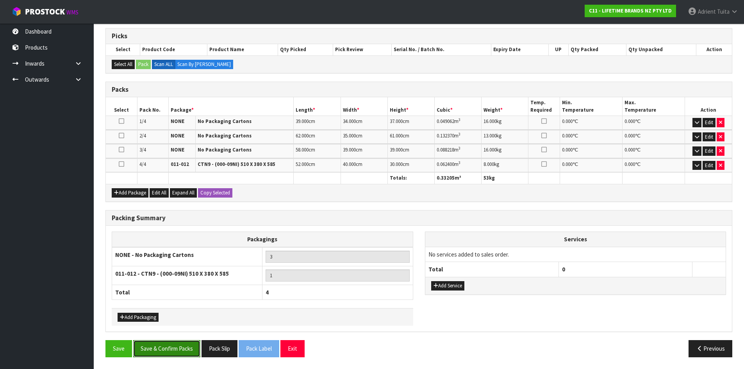
click at [186, 348] on button "Save & Confirm Packs" at bounding box center [166, 348] width 67 height 17
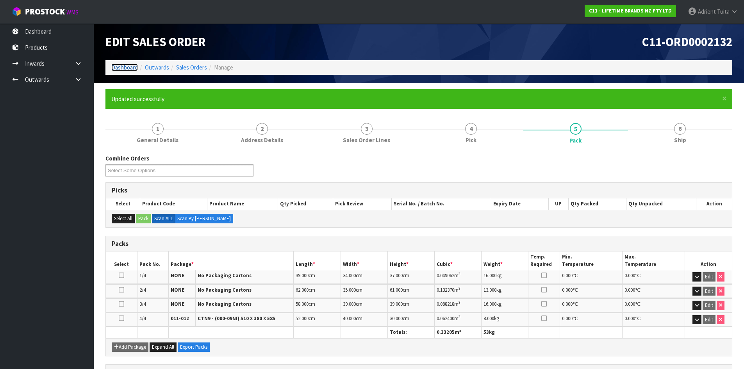
click at [136, 70] on link "Dashboard" at bounding box center [124, 67] width 27 height 7
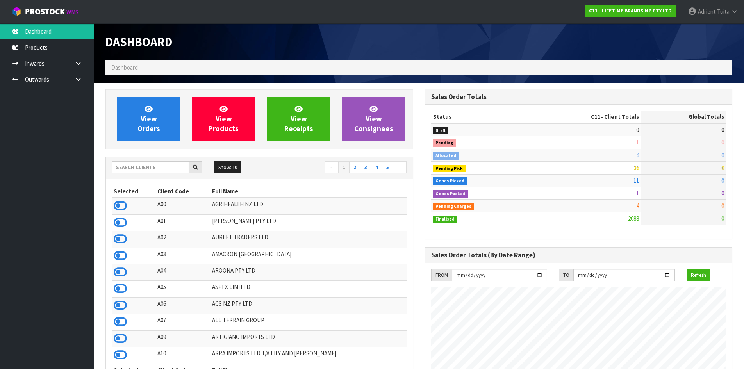
scroll to position [592, 319]
click at [715, 14] on span "Adrient" at bounding box center [707, 11] width 18 height 7
click at [713, 14] on span "Adrient" at bounding box center [707, 11] width 18 height 7
click at [713, 35] on link "Logout" at bounding box center [713, 31] width 62 height 11
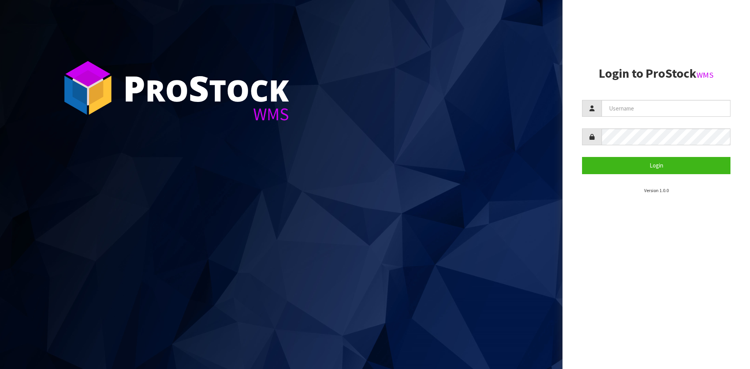
click at [671, 268] on aside "Login to ProStock WMS Login Version 1.0.0" at bounding box center [655, 184] width 187 height 369
click at [636, 104] on input "text" at bounding box center [666, 108] width 129 height 17
click at [635, 280] on aside "Login to ProStock WMS Login Version 1.0.0" at bounding box center [655, 184] width 187 height 369
drag, startPoint x: 641, startPoint y: 284, endPoint x: 636, endPoint y: 287, distance: 6.5
click at [641, 285] on aside "Login to ProStock WMS Login Version 1.0.0" at bounding box center [655, 184] width 187 height 369
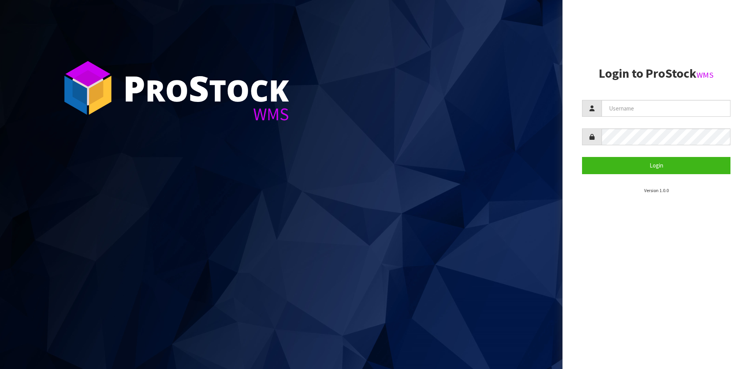
drag, startPoint x: 679, startPoint y: 305, endPoint x: 675, endPoint y: 304, distance: 4.7
click at [678, 305] on aside "Login to ProStock WMS Login Version 1.0.0" at bounding box center [655, 184] width 187 height 369
click at [674, 313] on aside "Login to ProStock WMS Login Version 1.0.0" at bounding box center [655, 184] width 187 height 369
